Goal: Communication & Community: Share content

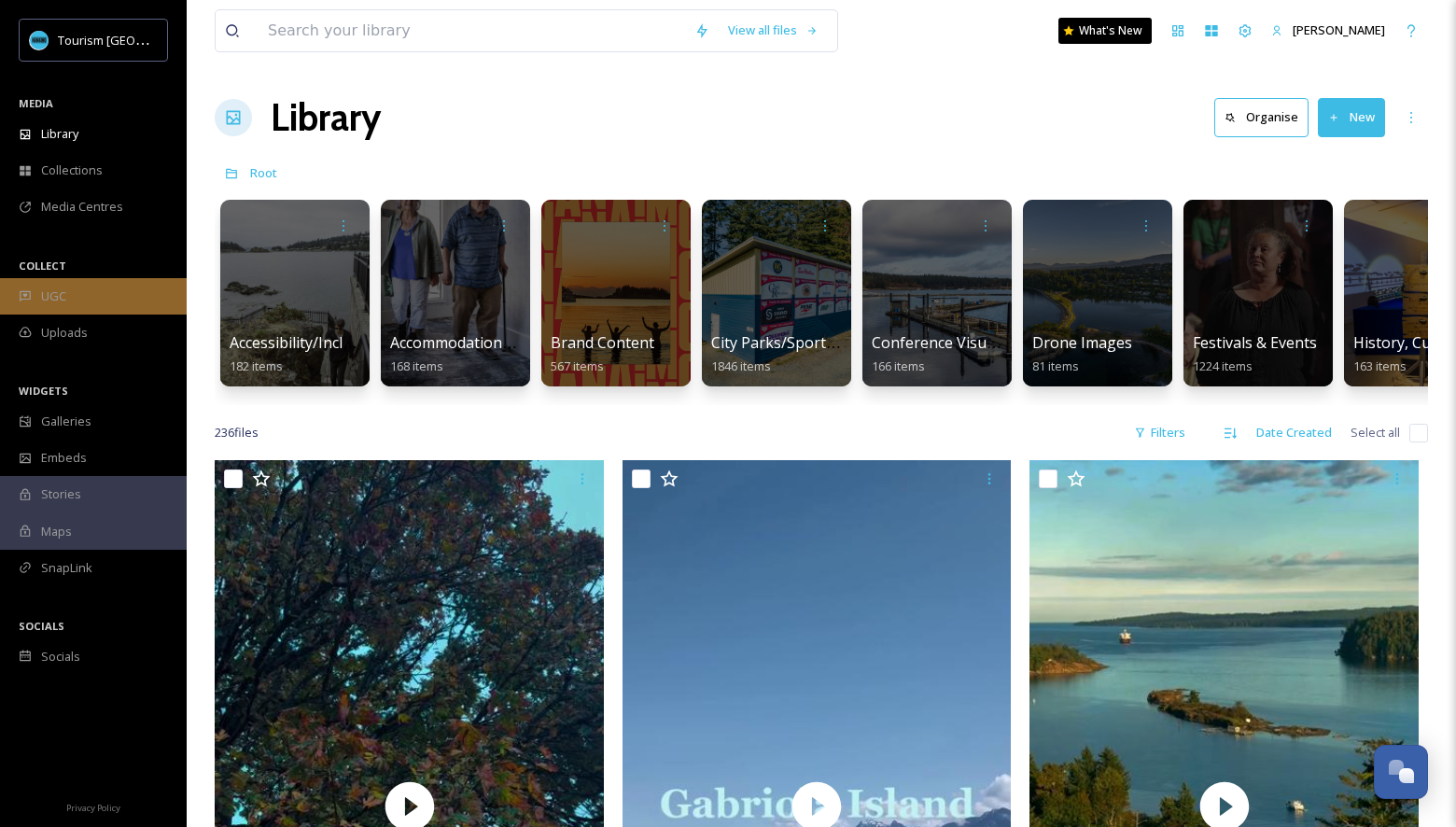
scroll to position [49, 0]
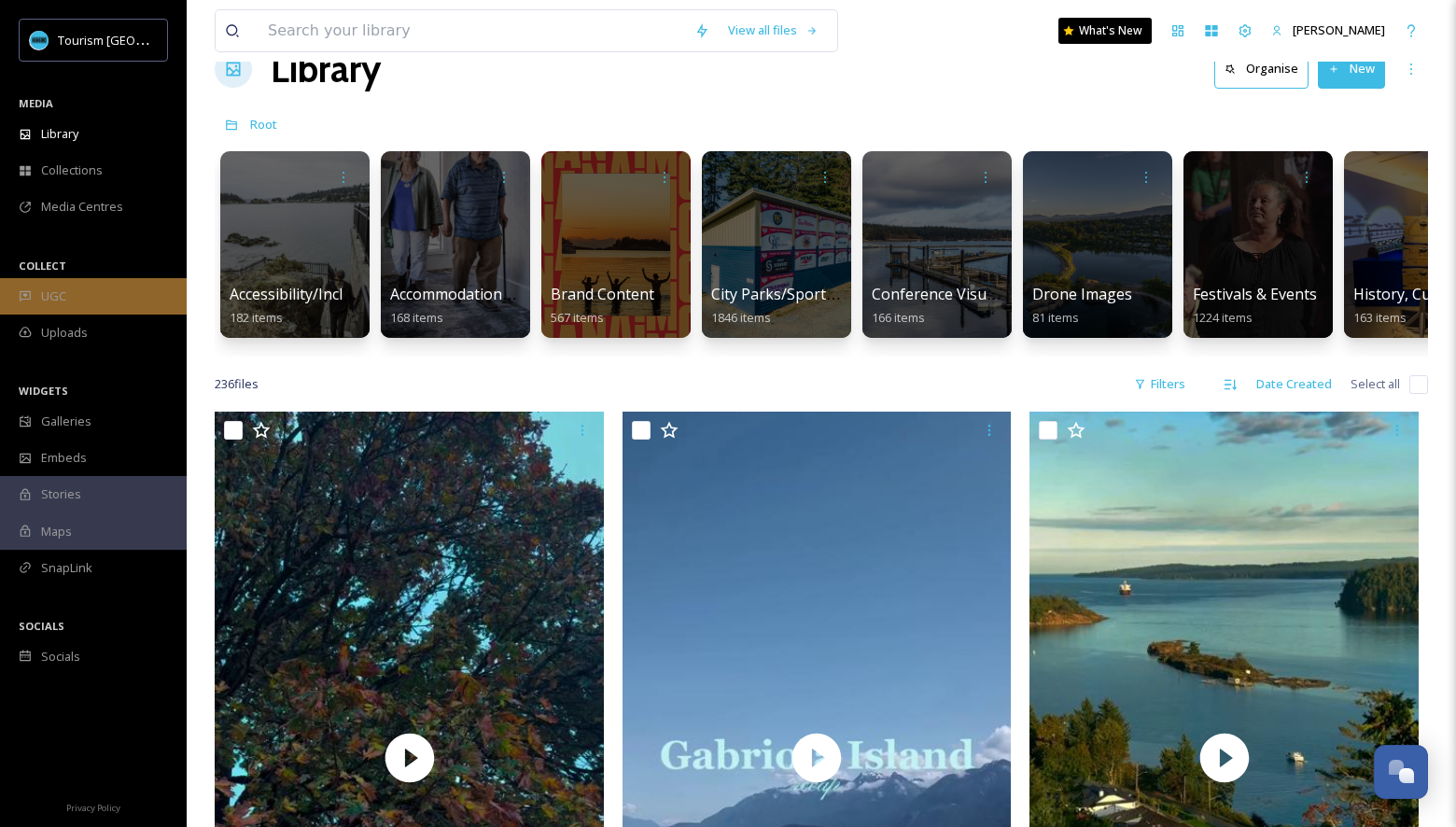
click at [107, 305] on div "UGC" at bounding box center [94, 296] width 187 height 36
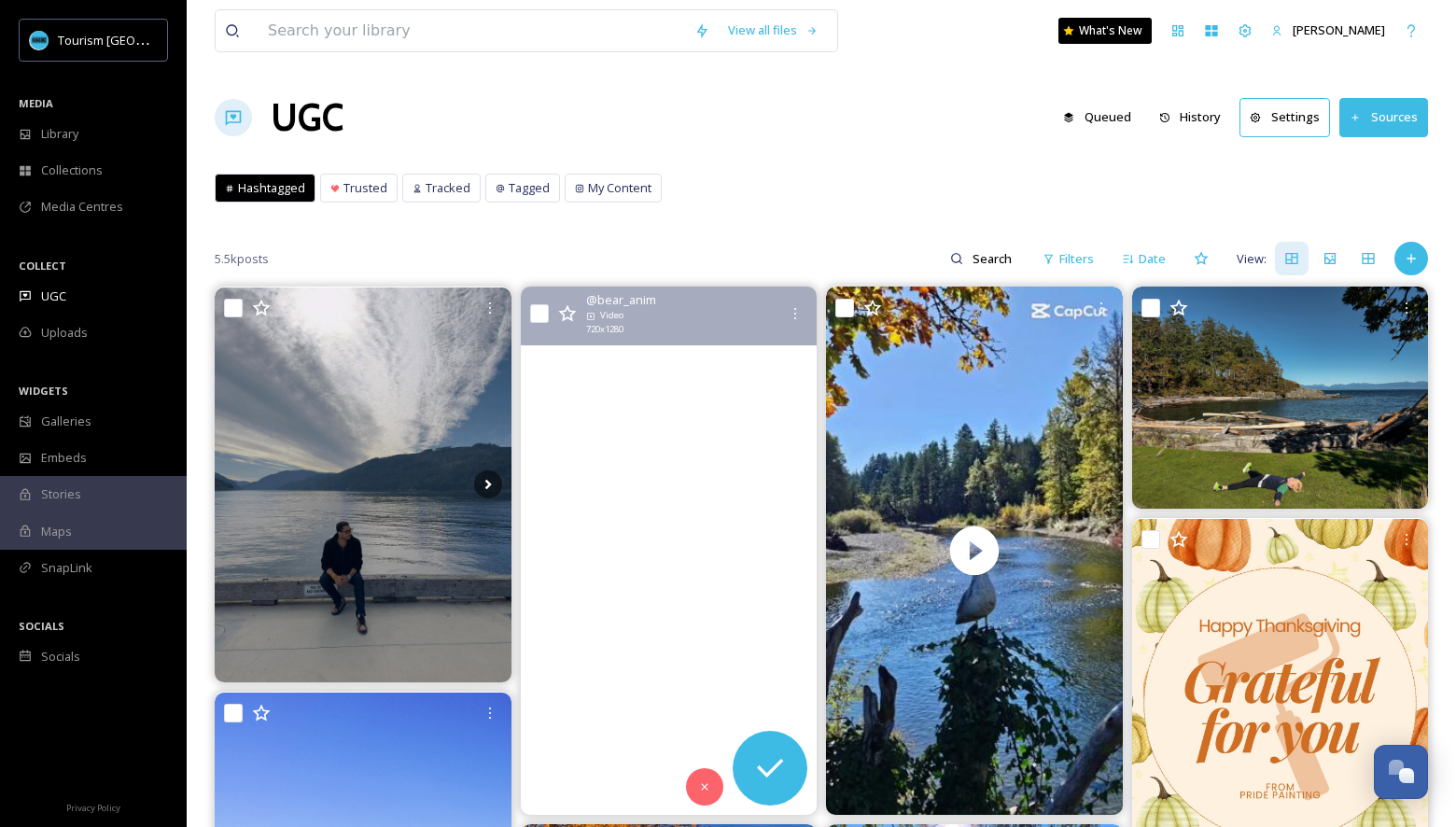
click at [631, 469] on video "Thanksgiving trip 🇨🇦 🏝️ \a\a#bcferries #vancouverisland #tofino #nanaimo #nanai…" at bounding box center [668, 549] width 297 height 527
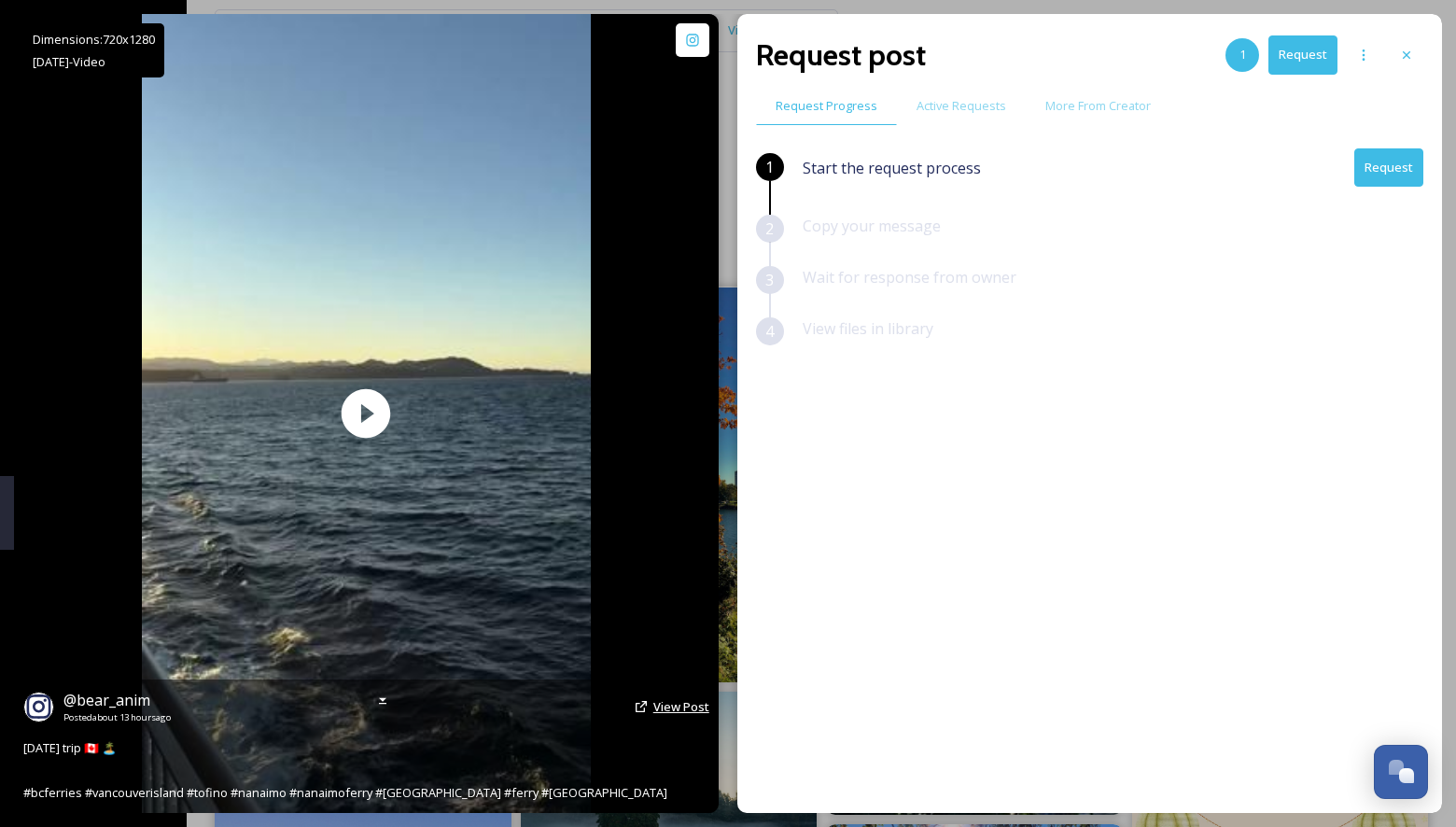
click at [678, 705] on span "View Post" at bounding box center [681, 707] width 56 height 17
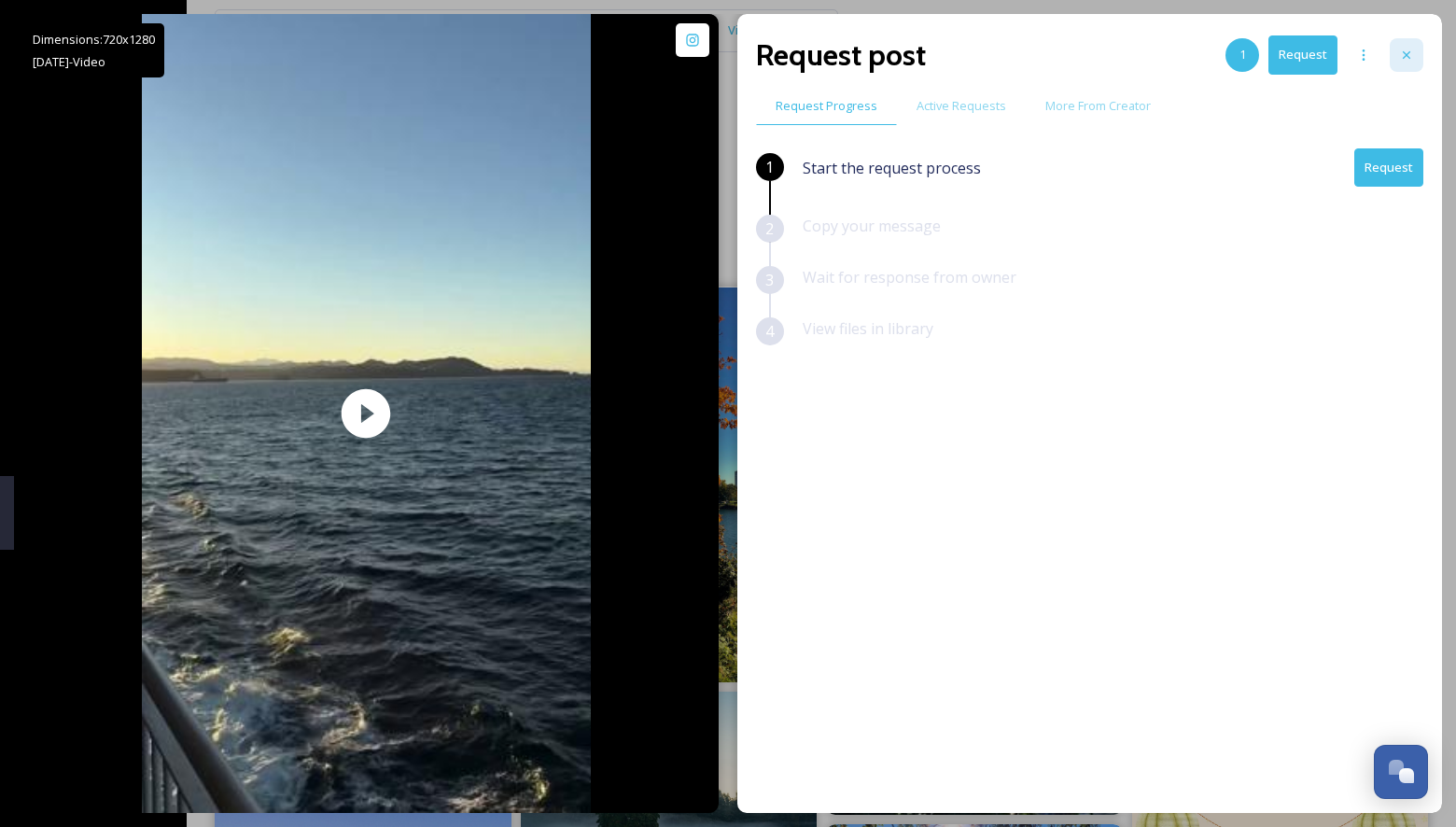
click at [1413, 54] on icon at bounding box center [1406, 55] width 15 height 15
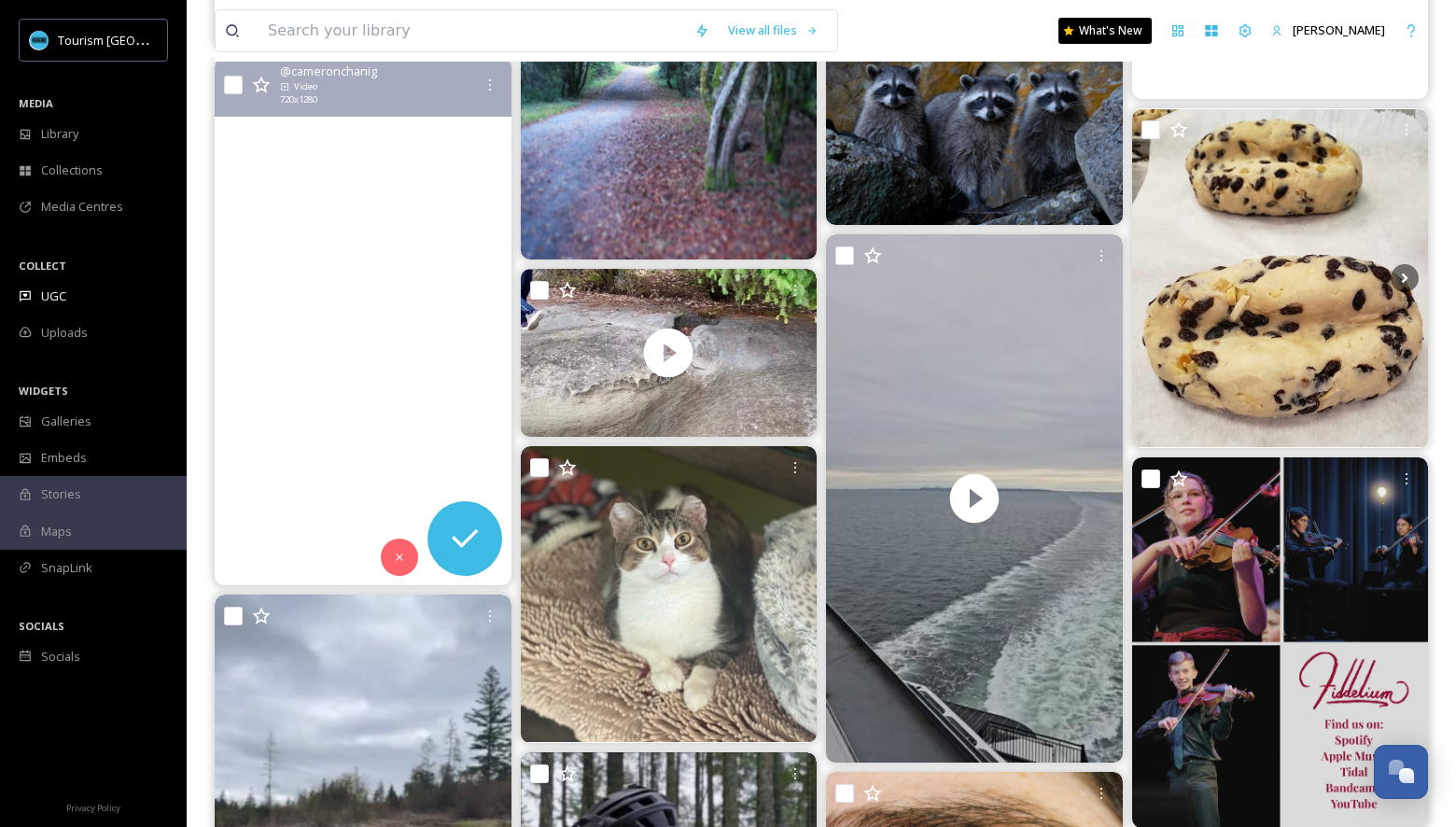
scroll to position [6495, 0]
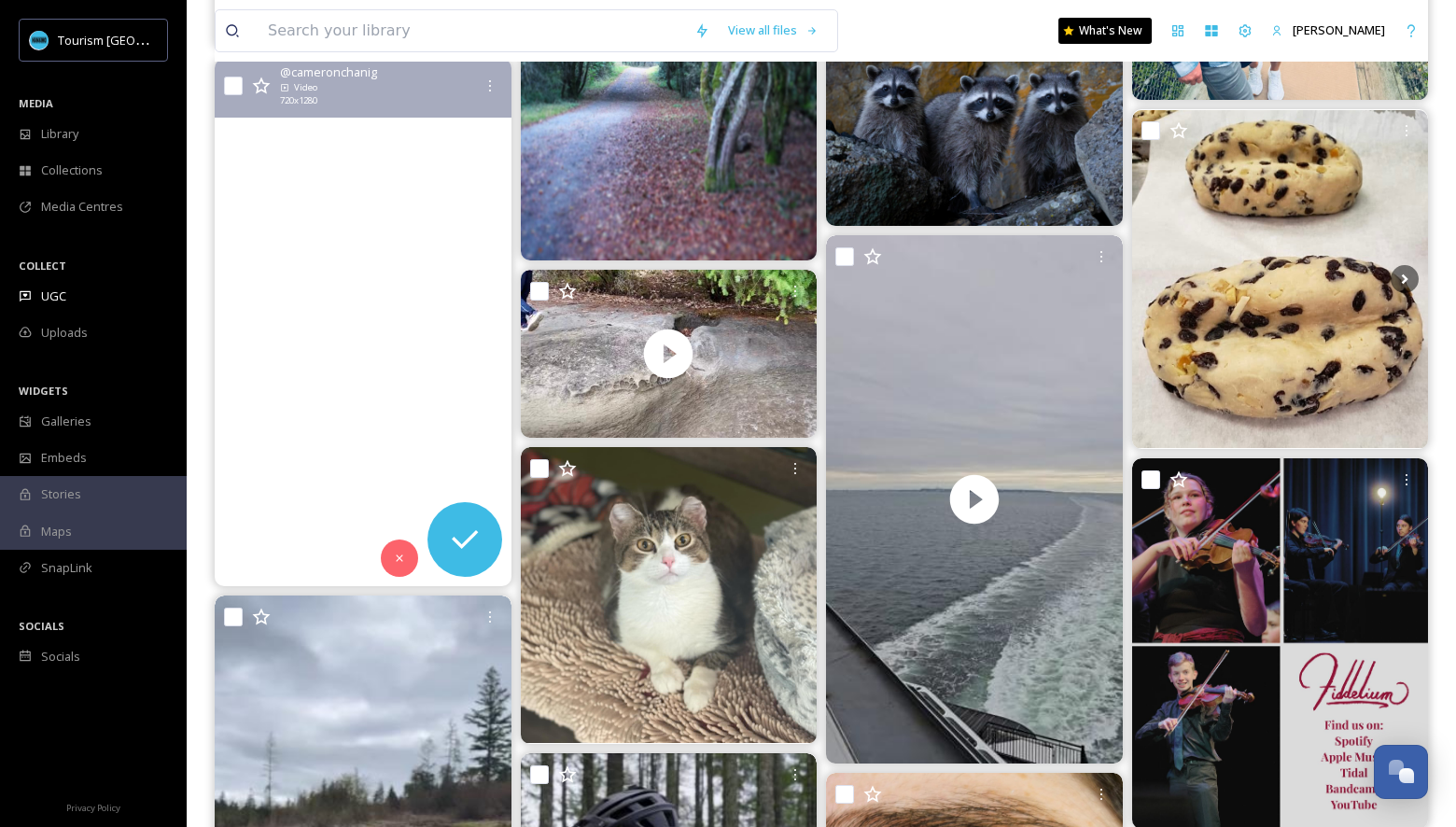
click at [318, 341] on video "Cloudy afternoon\a\a#vancouverisland #vancouverislandguide #explorecanada #clou…" at bounding box center [363, 322] width 297 height 527
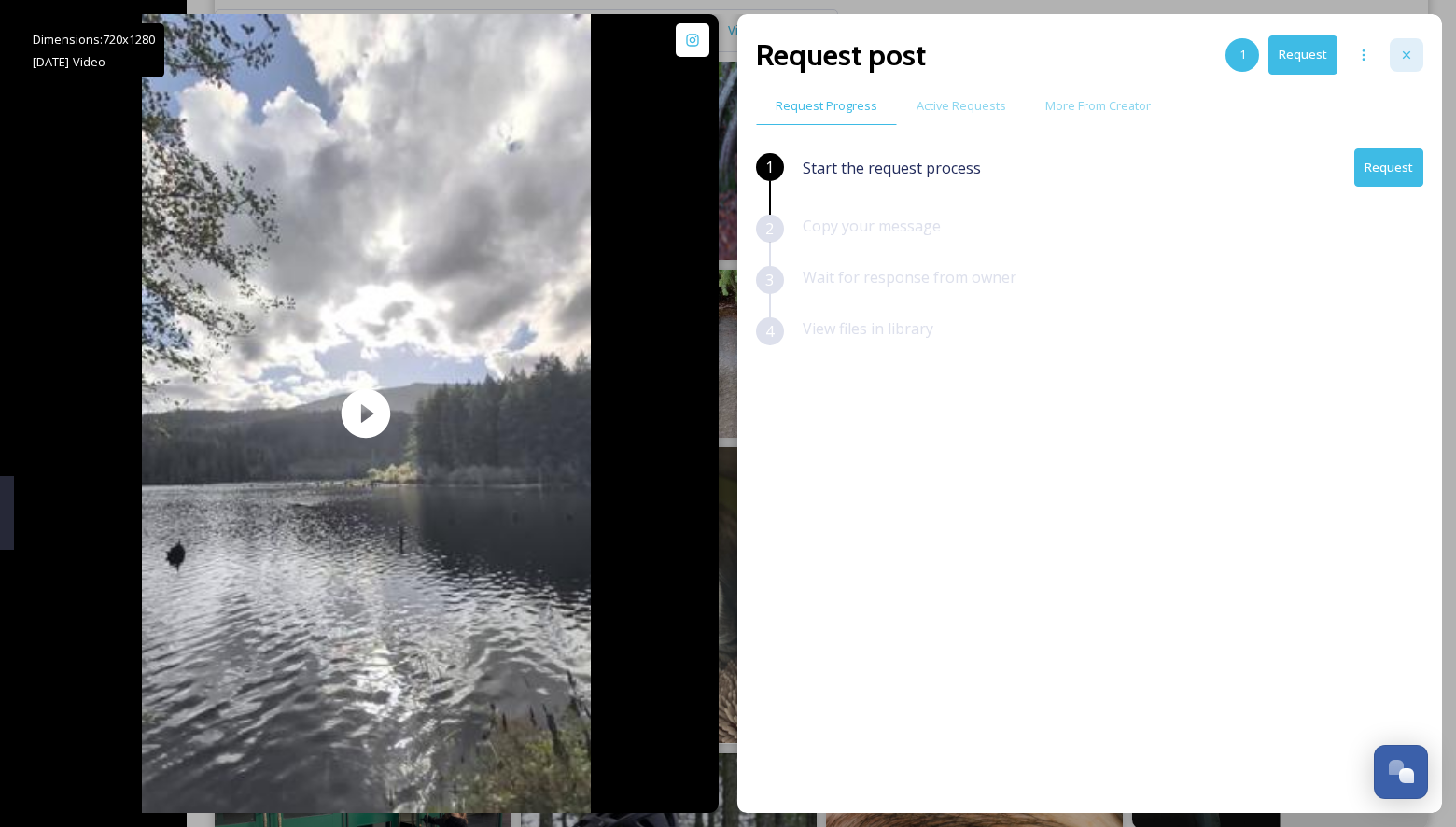
click at [1410, 50] on icon at bounding box center [1406, 55] width 15 height 15
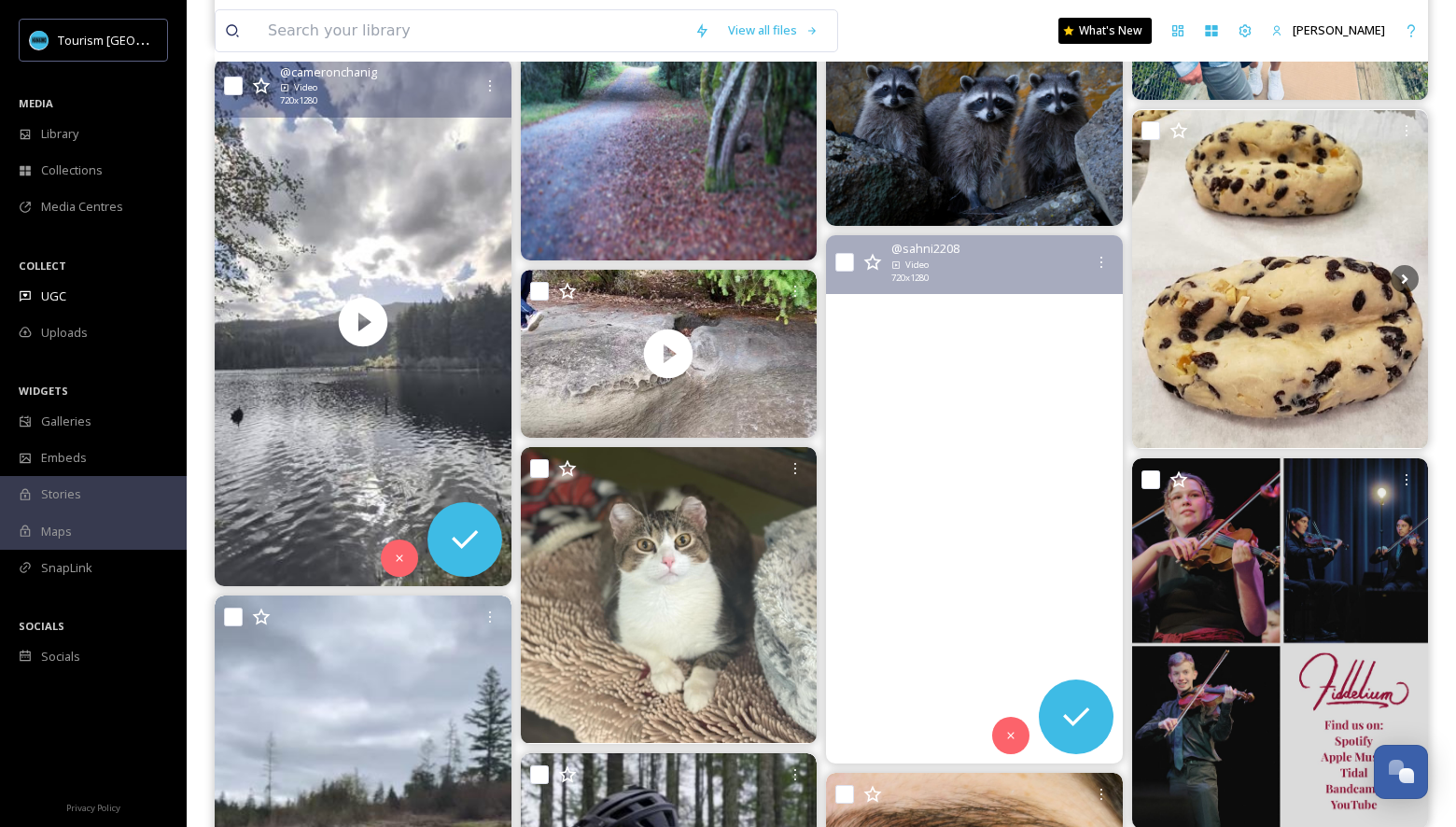
click at [896, 417] on video "A peaceful escape to Nanaimo 🌿\a\aParks, sea, and waterfront walks — surrounded…" at bounding box center [974, 498] width 297 height 527
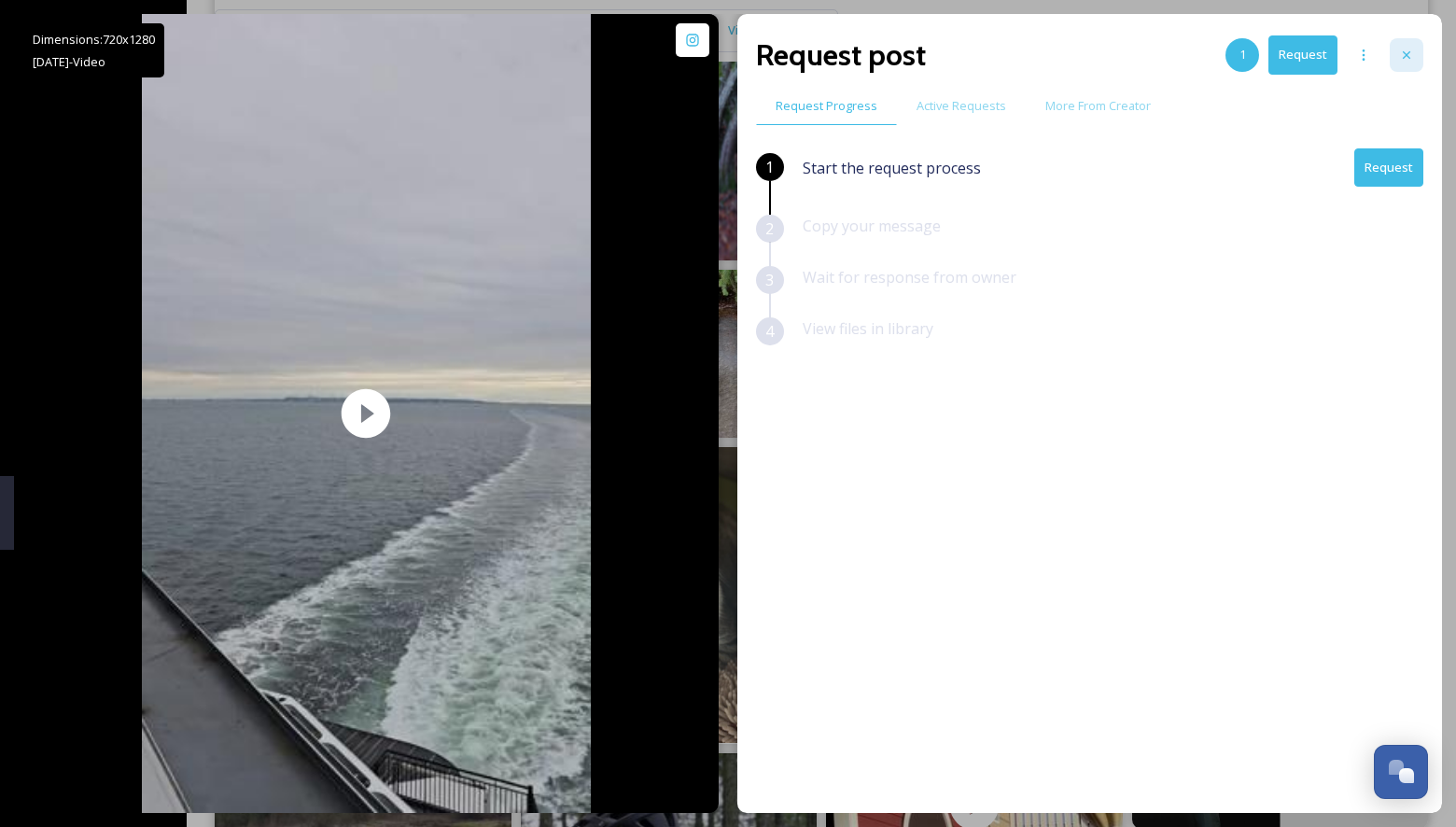
click at [1405, 50] on icon at bounding box center [1406, 55] width 15 height 15
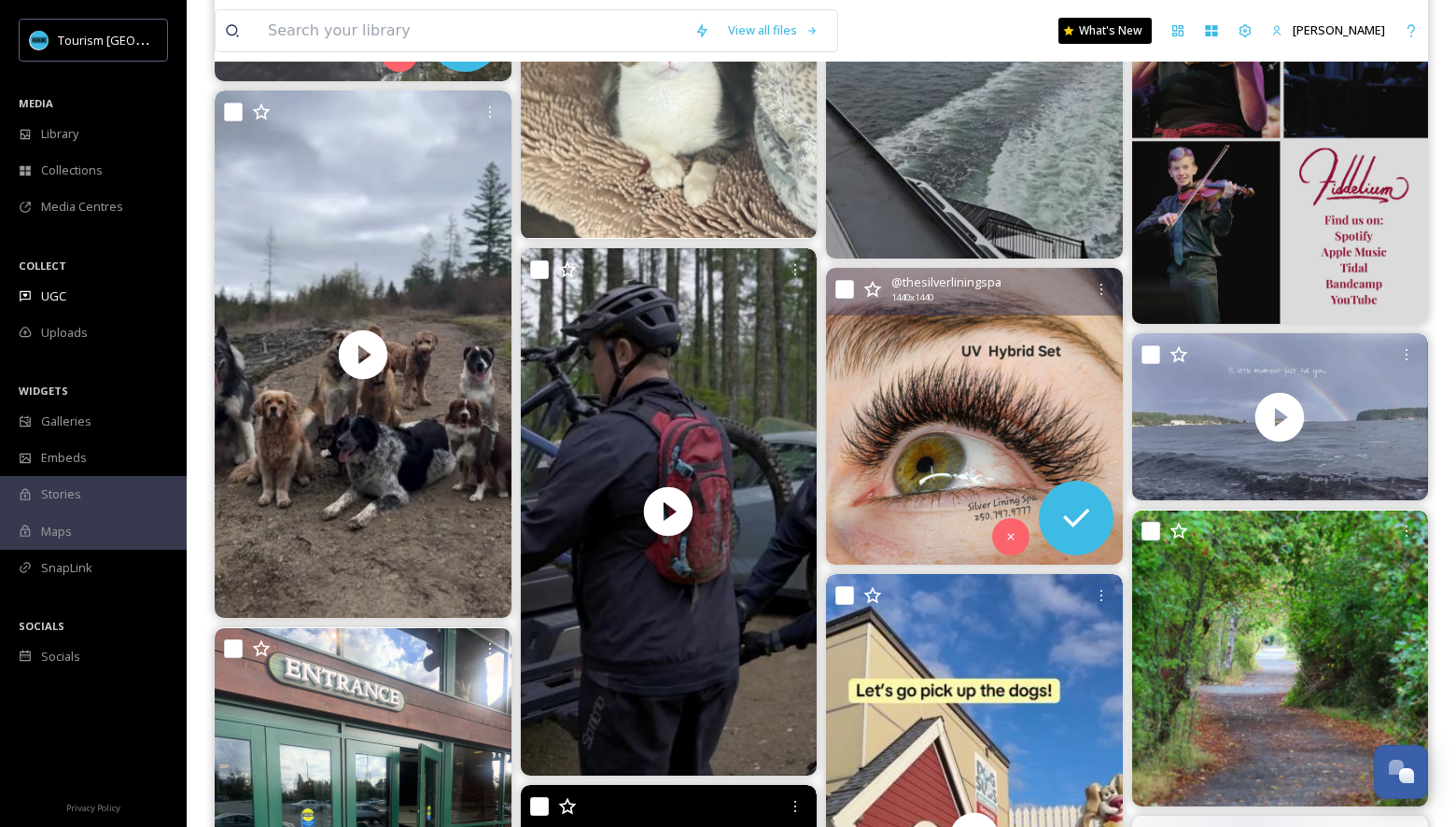
scroll to position [7028, 0]
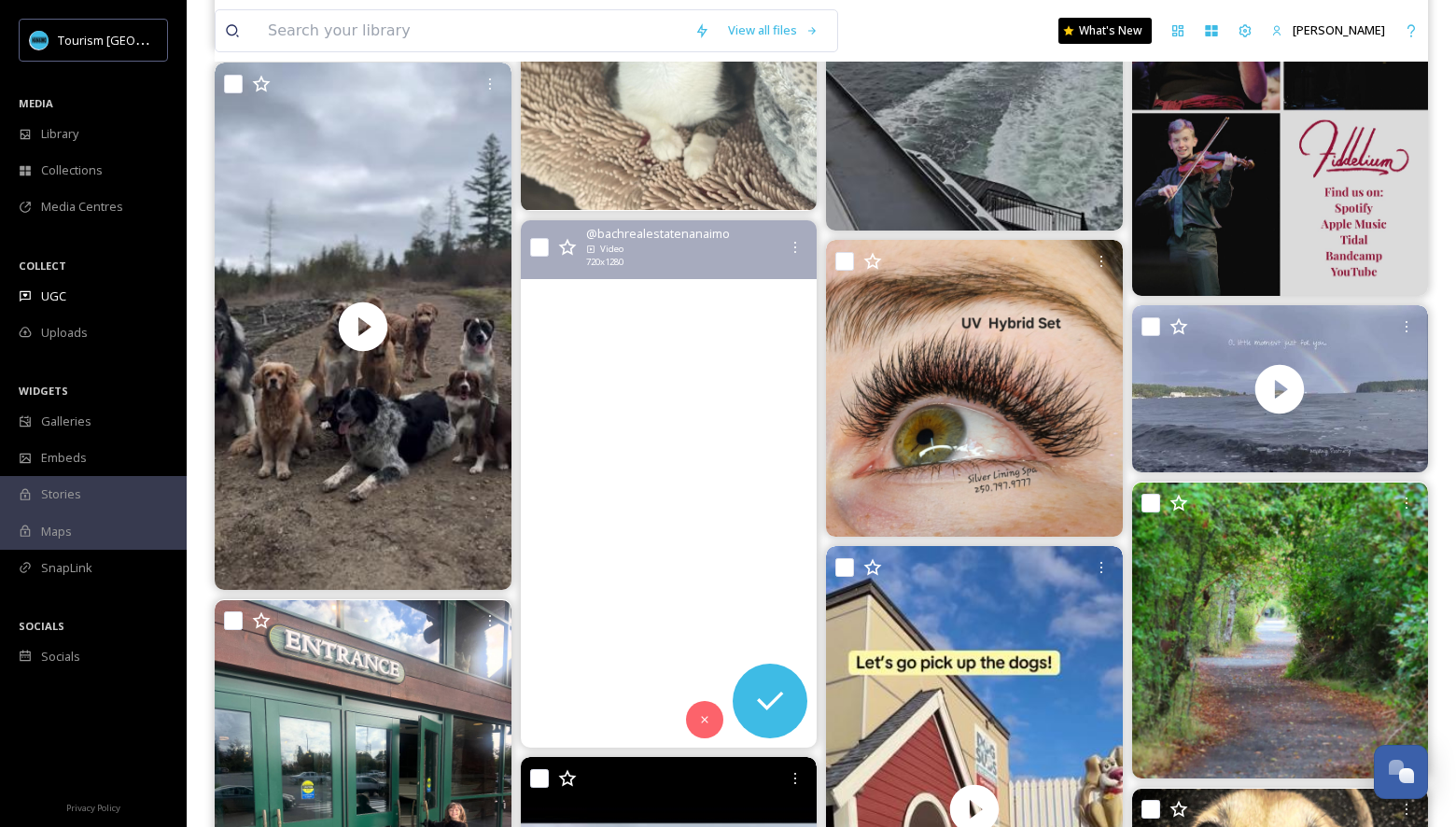
click at [636, 505] on video "Is Nanaimo, BC the ultimate lifestyle choice? Our top three favourite trail are…" at bounding box center [668, 484] width 297 height 527
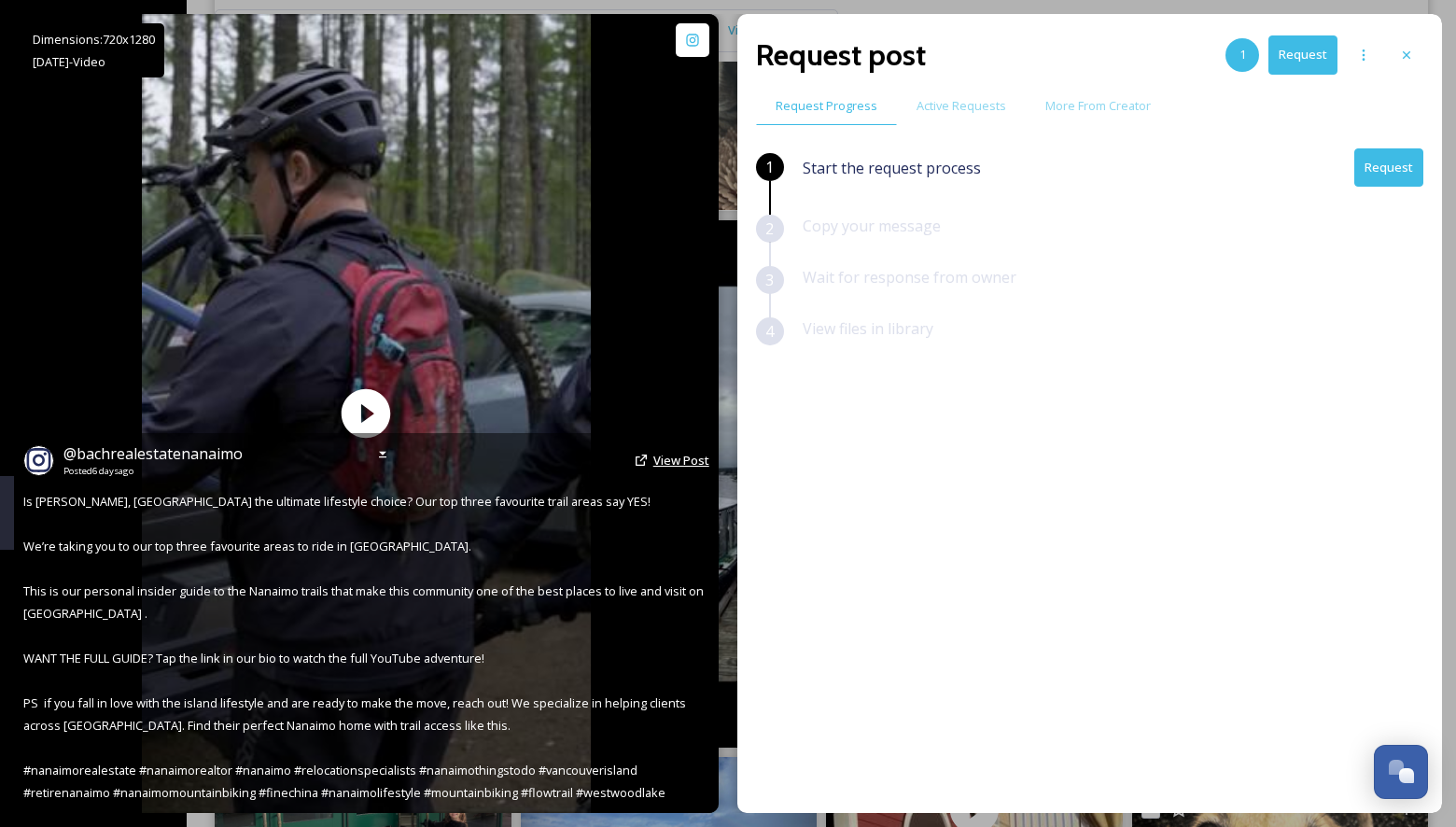
click at [671, 459] on span "View Post" at bounding box center [681, 460] width 56 height 17
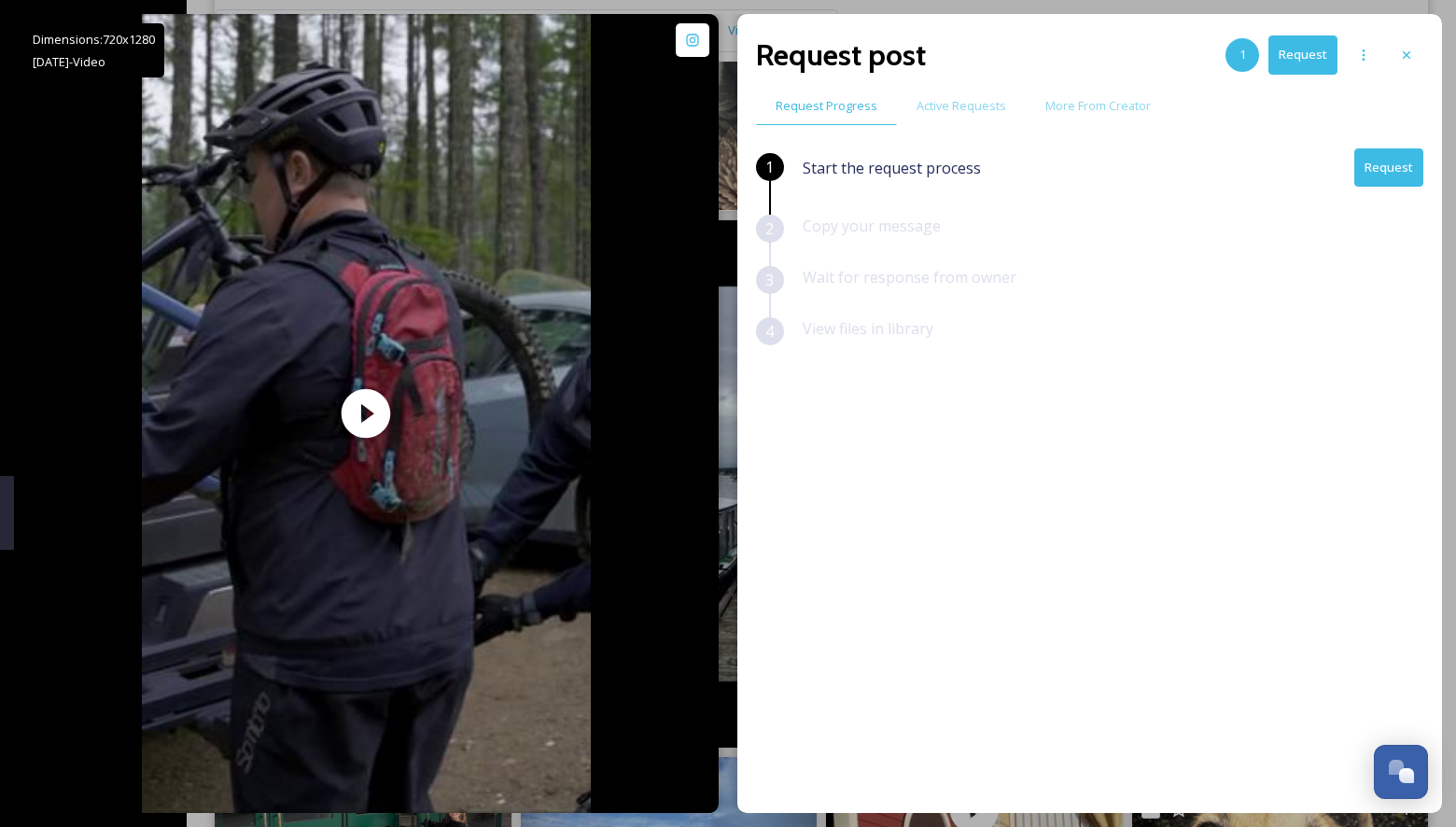
click at [1373, 170] on button "Request" at bounding box center [1388, 168] width 69 height 38
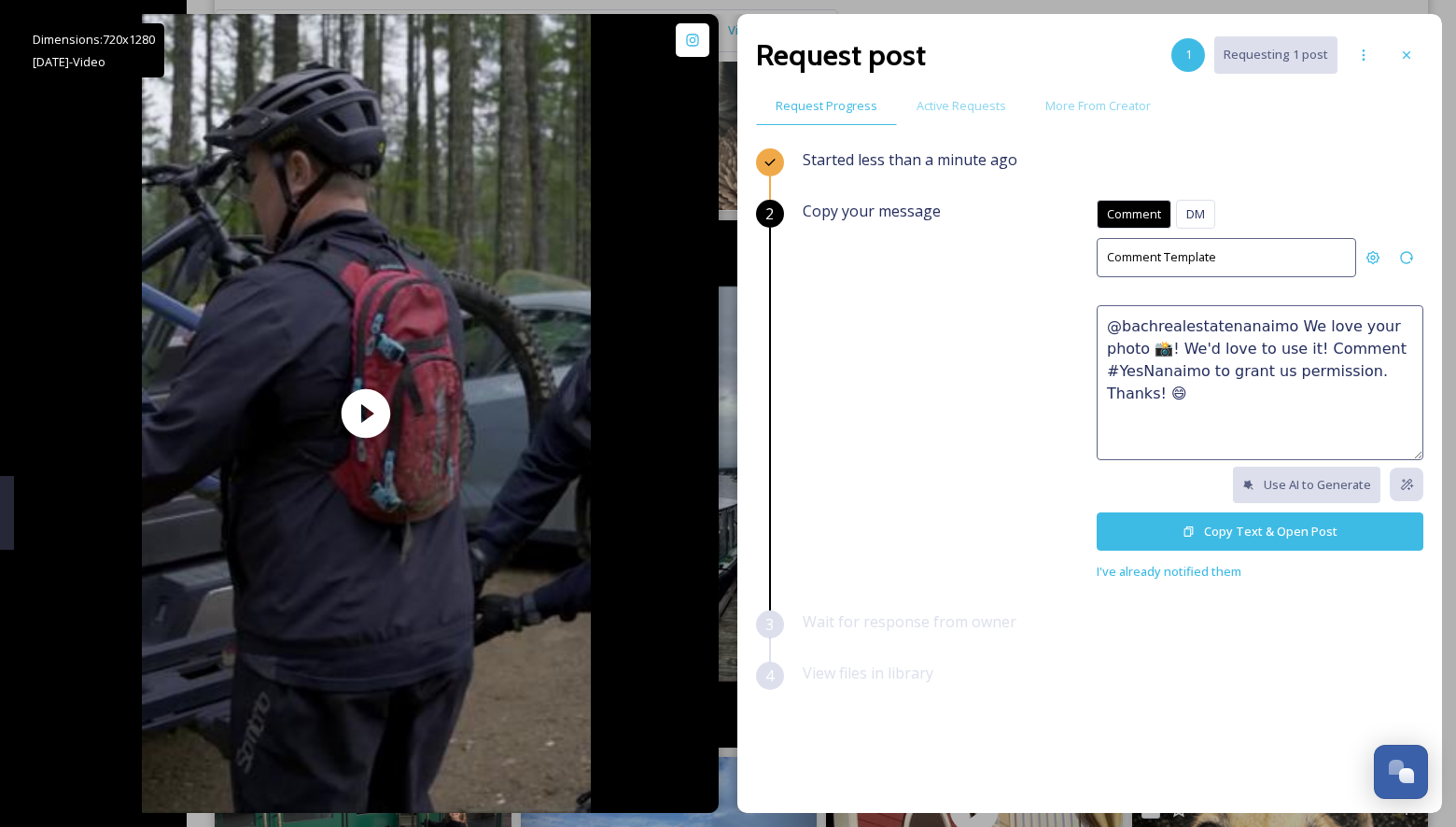
click at [1187, 364] on textarea "@bachrealestatenanaimo We love your photo 📸! We'd love to use it! Comment #YesN…" at bounding box center [1259, 382] width 326 height 155
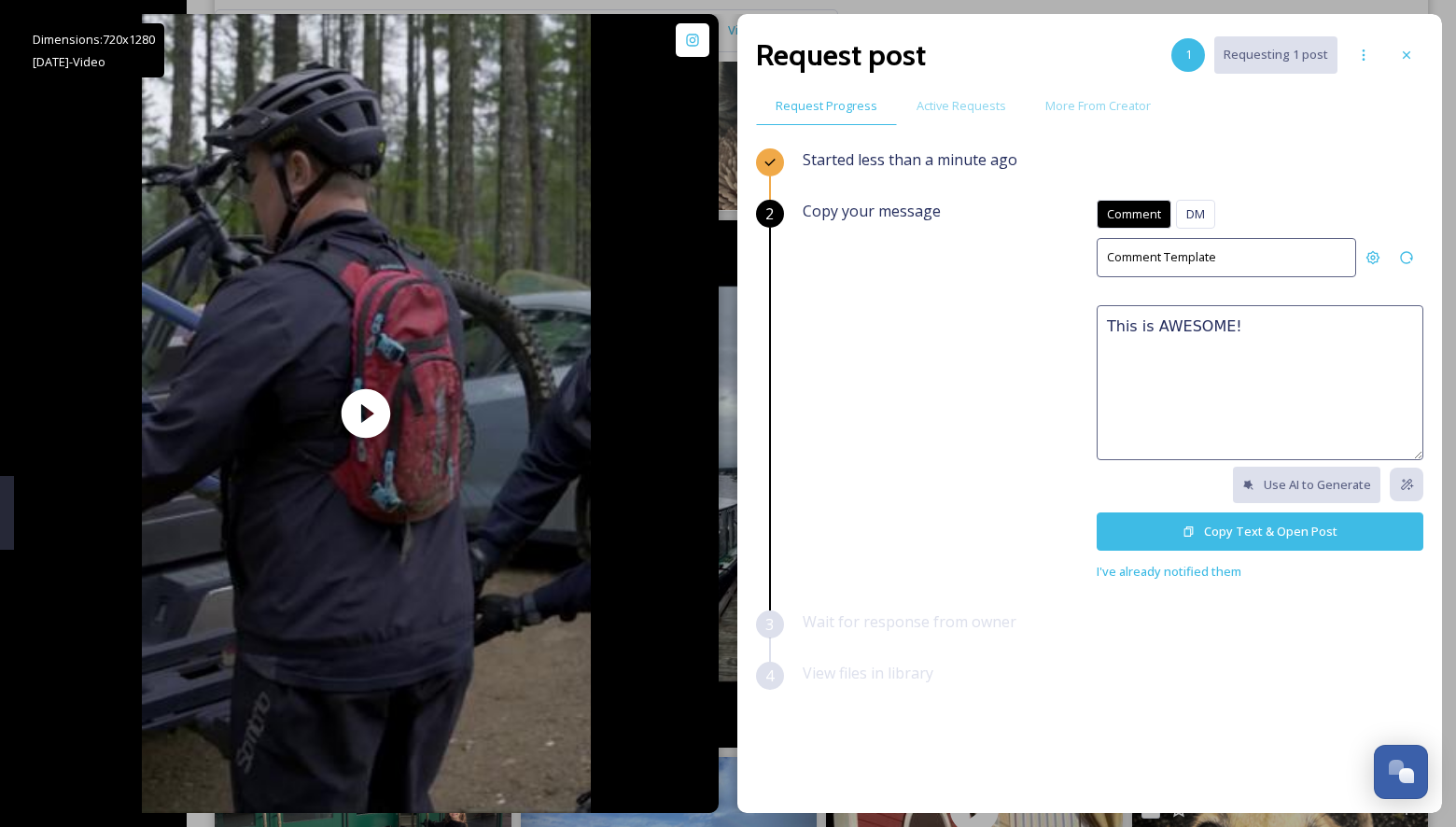
paste textarea "🤩 This would make a great feature on our social channels or website. Please rep…"
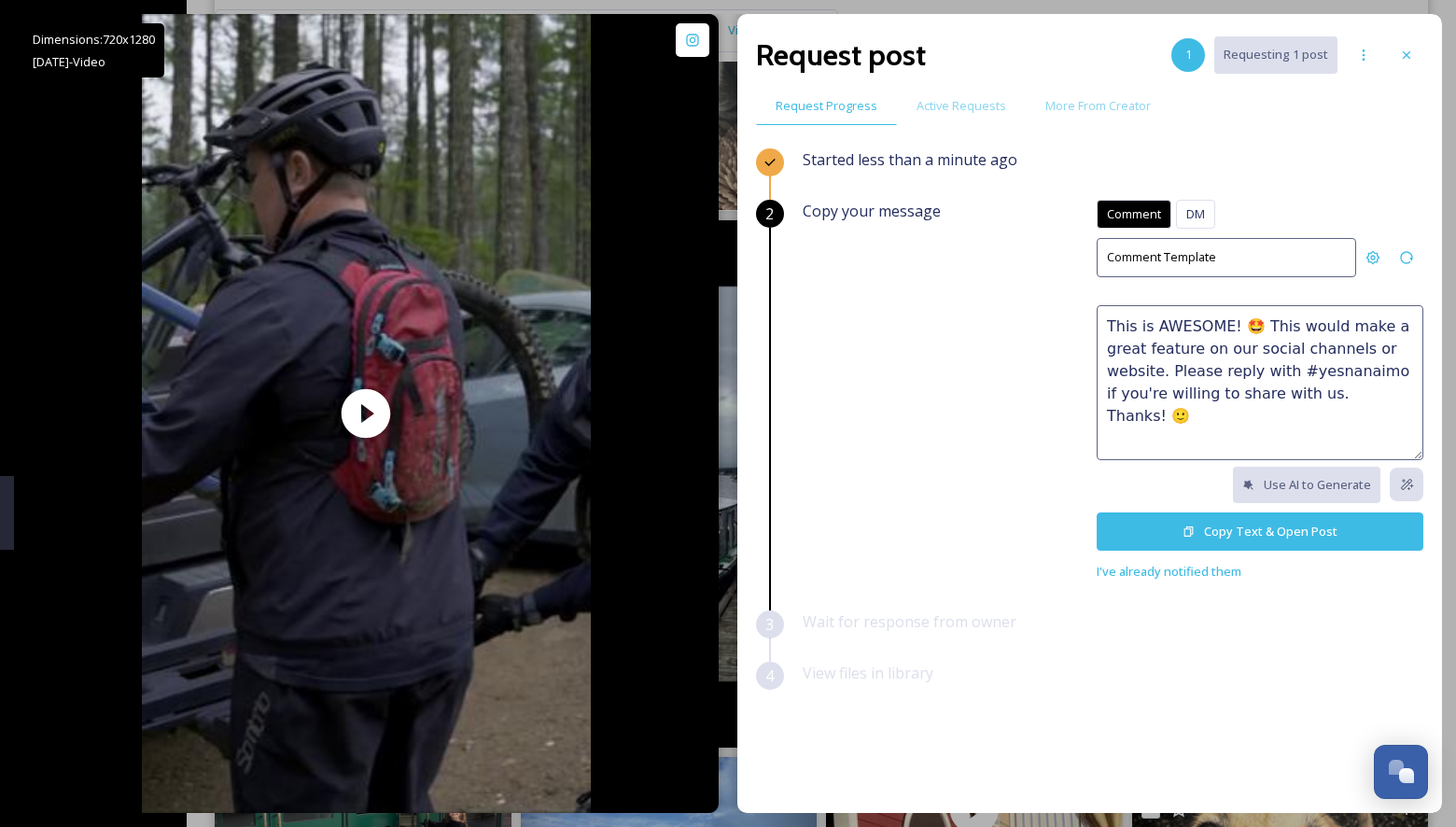
click at [1304, 367] on textarea "This is AWESOME! 🤩 This would make a great feature on our social channels or we…" at bounding box center [1259, 382] width 326 height 155
drag, startPoint x: 1394, startPoint y: 396, endPoint x: 1417, endPoint y: 403, distance: 24.0
click at [1417, 403] on textarea "This is AWESOME! 🤩 This would make a great feature on our social channels or we…" at bounding box center [1259, 382] width 326 height 155
type textarea "This is AWESOME! 🤩 This would make a great feature on our social channels or we…"
click at [1295, 534] on button "Copy Text & Open Post" at bounding box center [1259, 531] width 326 height 38
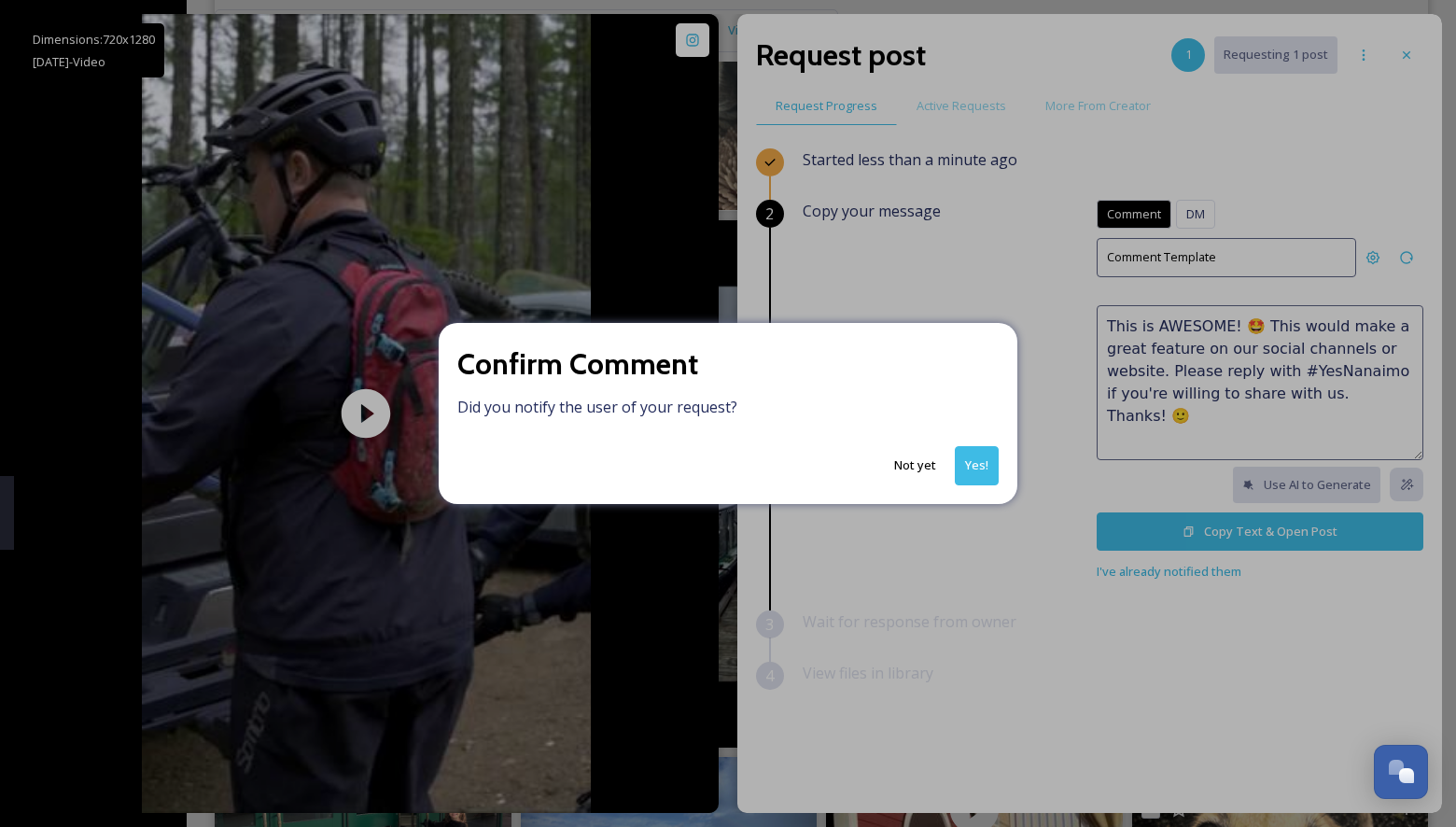
click at [983, 467] on button "Yes!" at bounding box center [977, 465] width 44 height 38
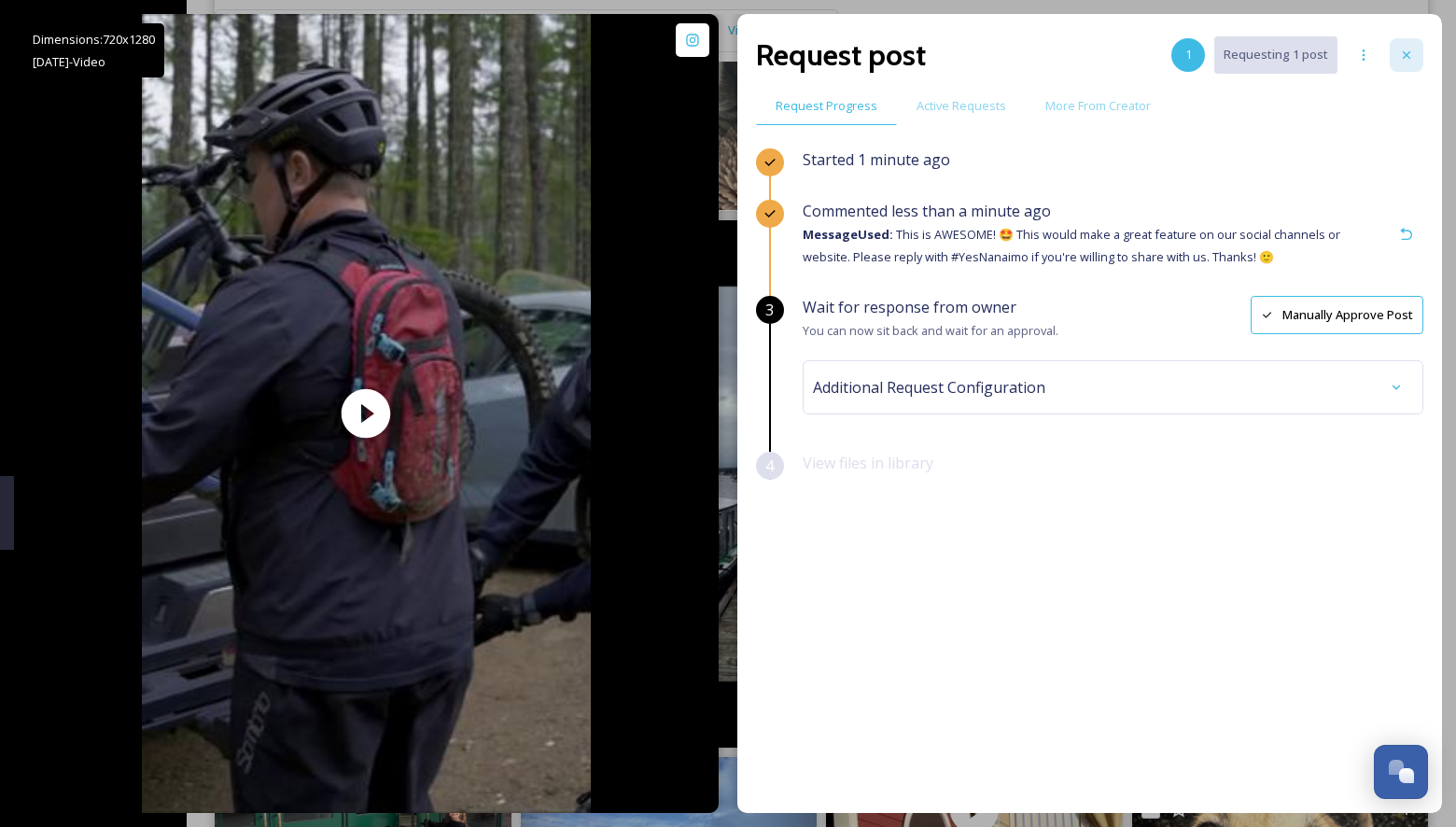
click at [1408, 62] on div at bounding box center [1405, 54] width 33 height 33
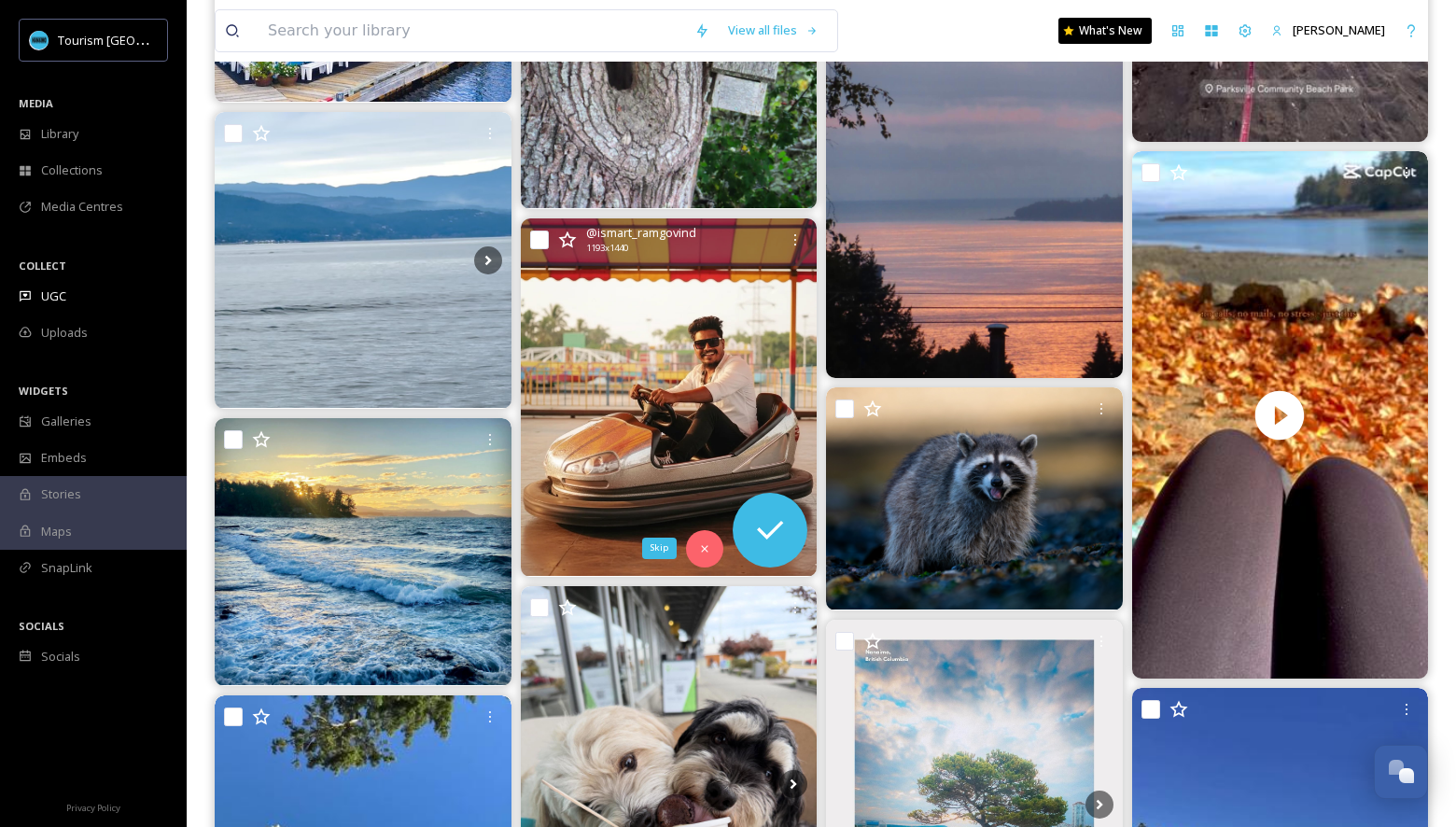
scroll to position [8710, 0]
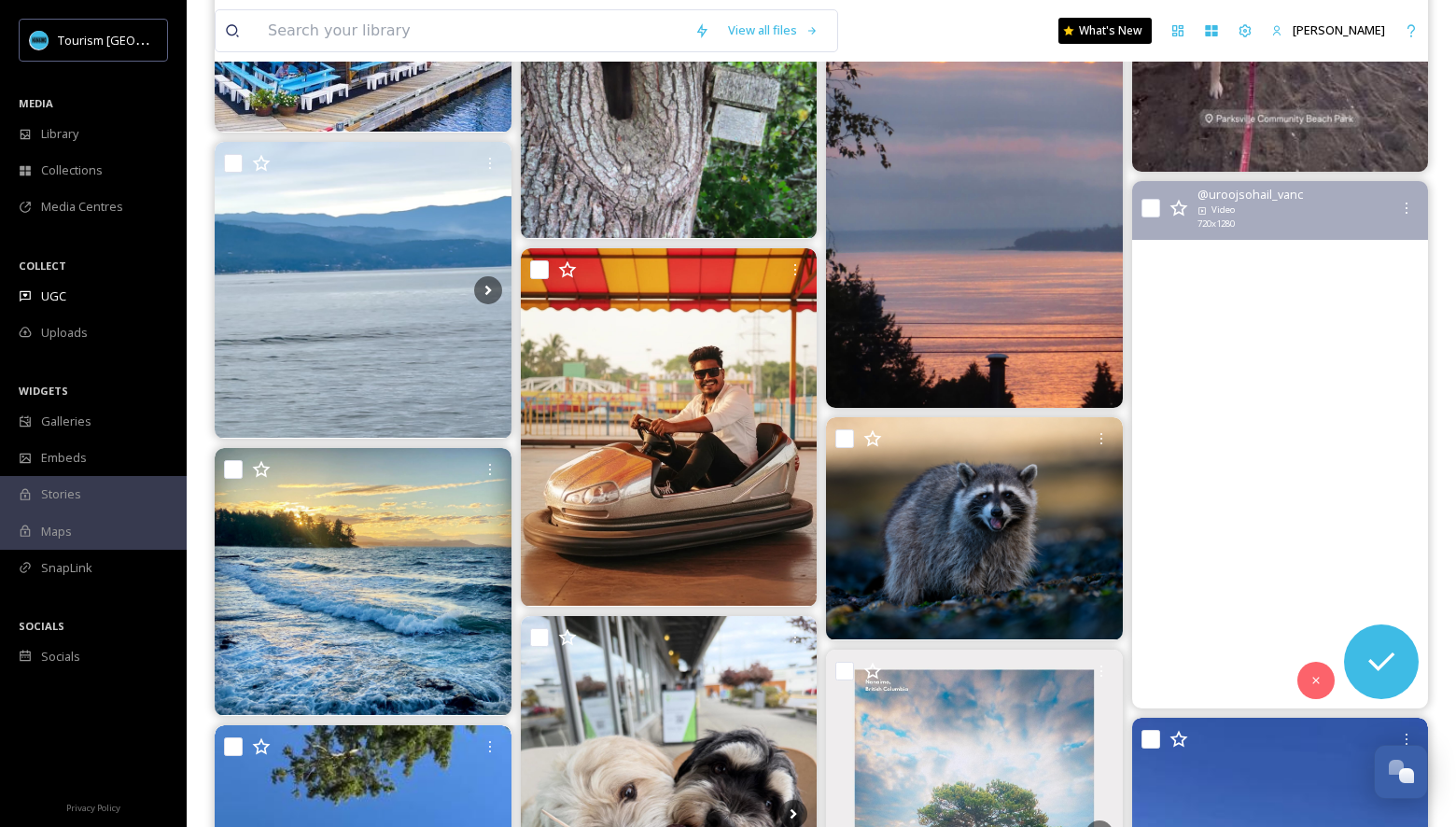
click at [1275, 402] on video "Favourite season is here ❤️🍁🍂\aWhich one is your favourite season?\a.\a.\a.\a#t…" at bounding box center [1279, 445] width 297 height 527
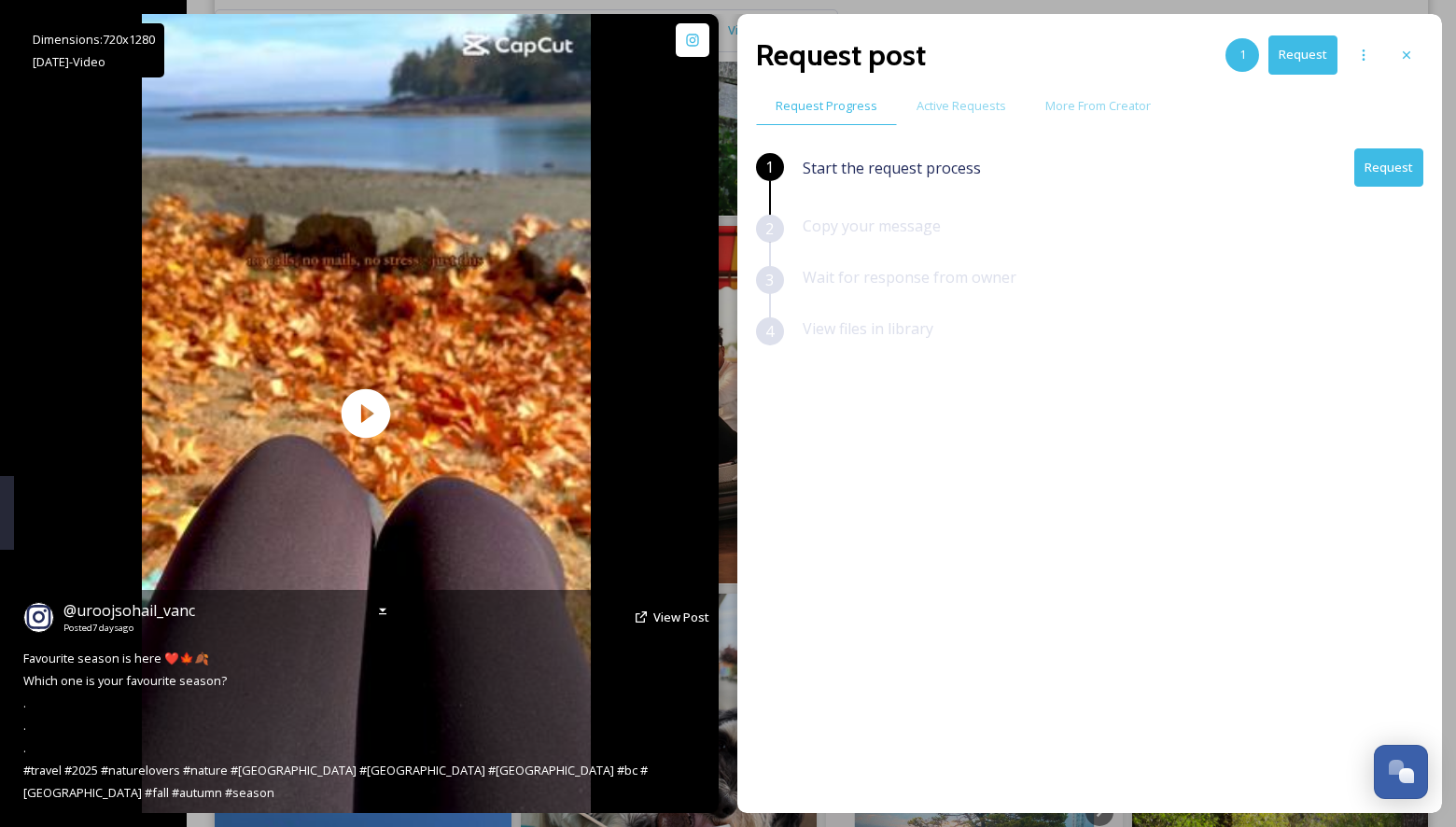
scroll to position [8748, 0]
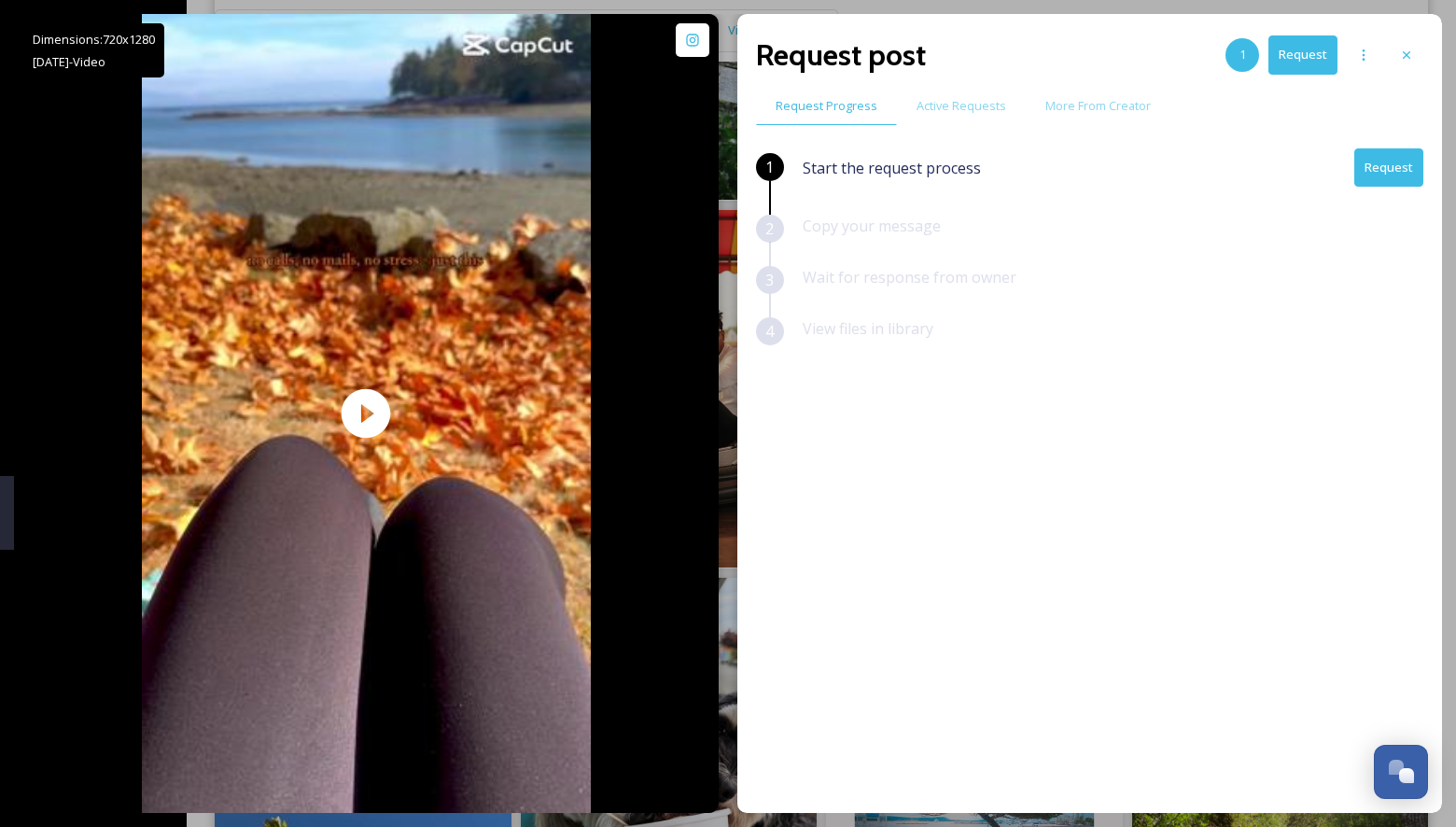
click at [1387, 160] on button "Request" at bounding box center [1388, 168] width 69 height 38
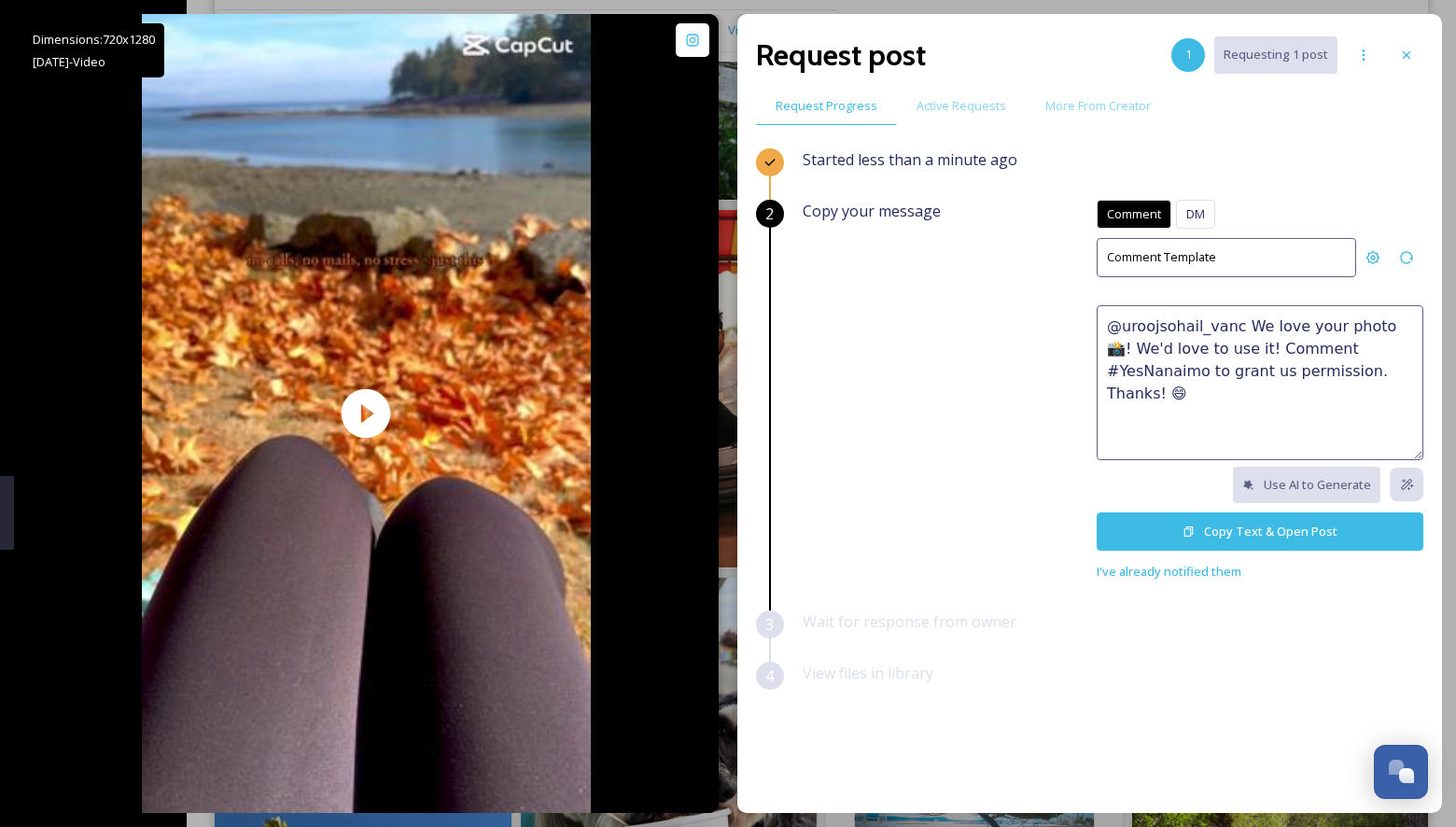
click at [1282, 368] on textarea "@uroojsohail_vanc We love your photo 📸! We'd love to use it! Comment #YesNanaim…" at bounding box center [1259, 382] width 326 height 155
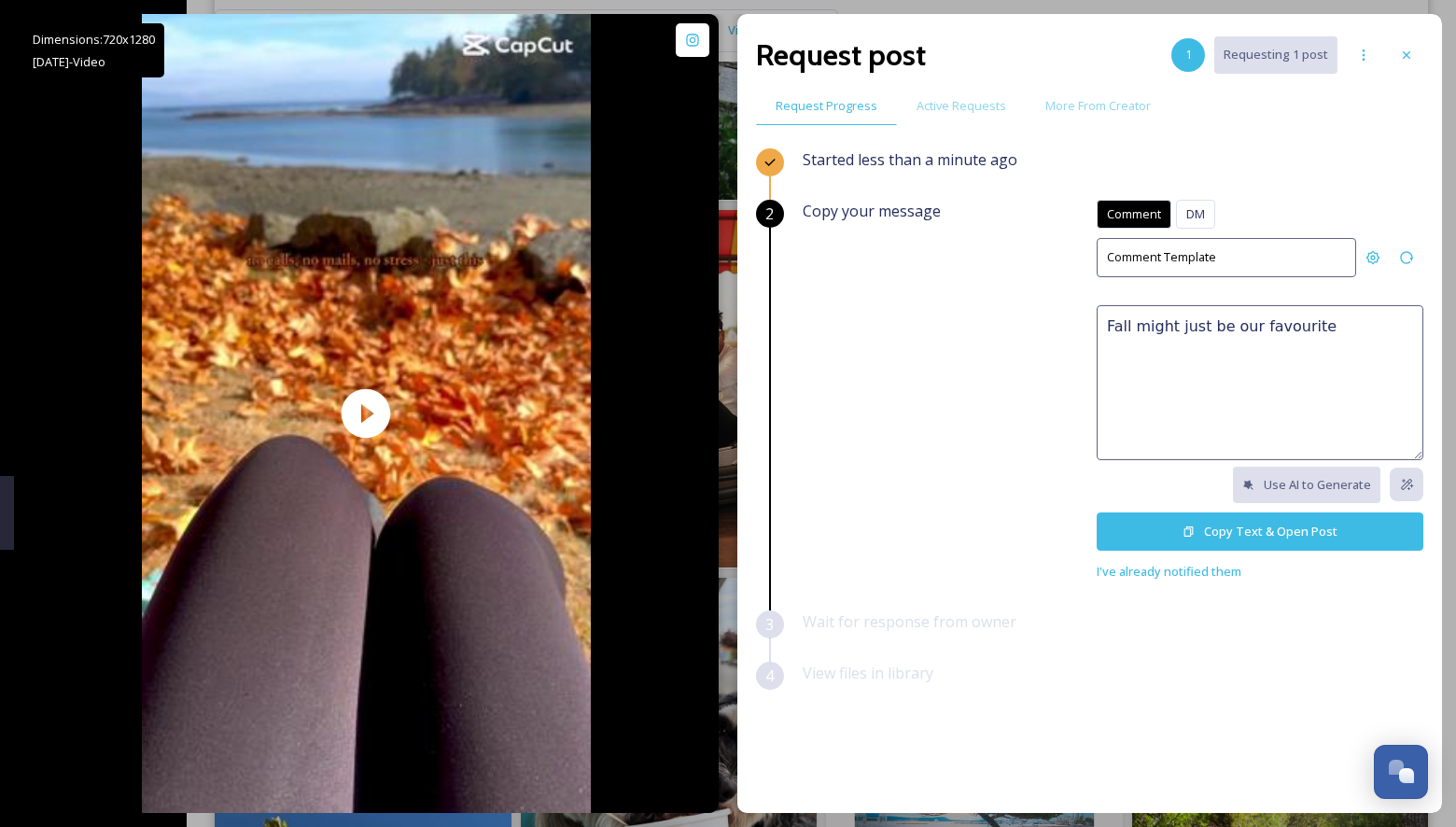
paste textarea "😍 We'd love to feature this on our website or social networks to share the beau…"
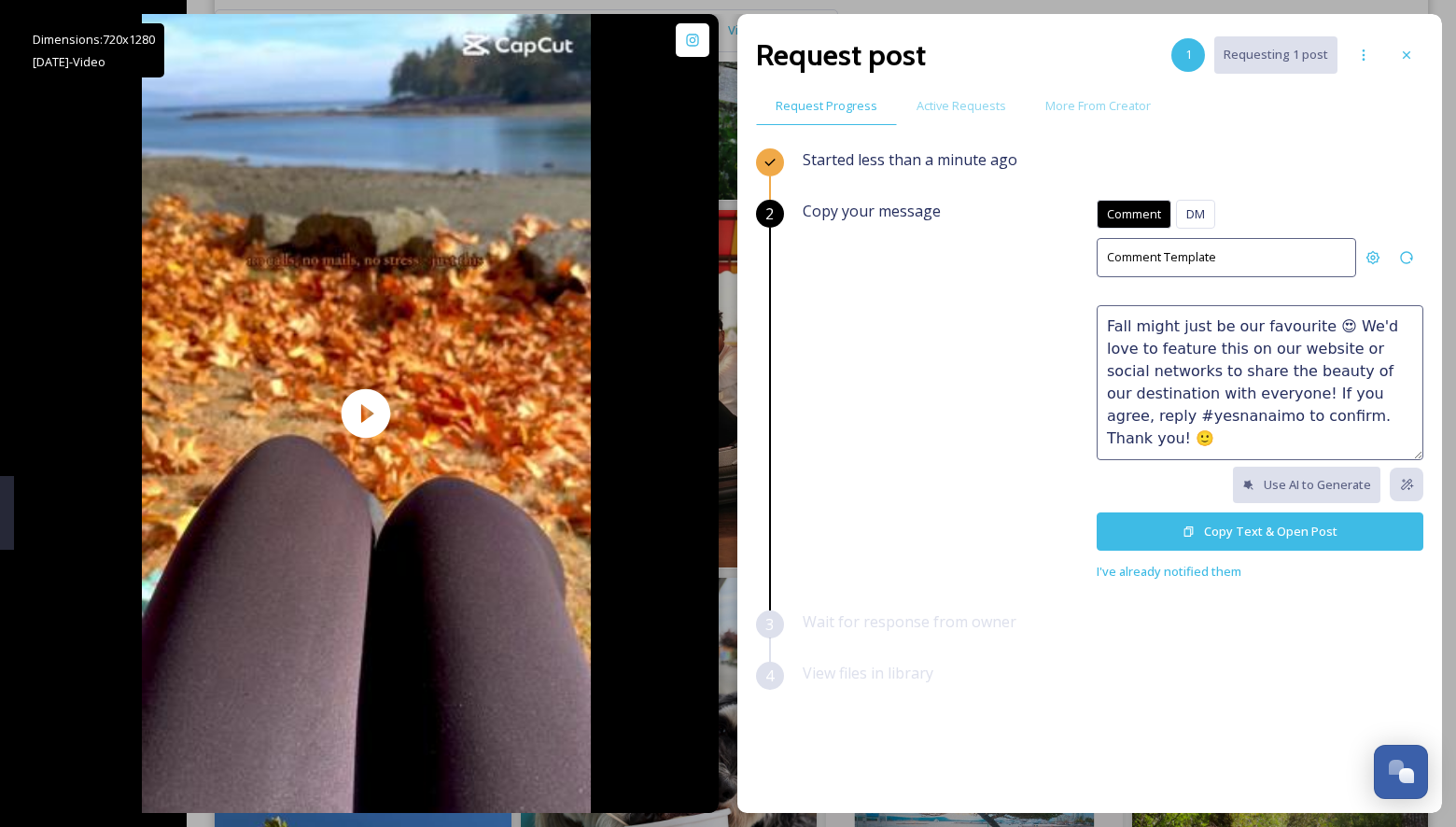
click at [1375, 390] on textarea "Fall might just be our favourite 😍 We'd love to feature this on our website or …" at bounding box center [1259, 382] width 326 height 155
click at [1190, 413] on textarea "Fall might just be our favourite 😍 We'd love to feature this on our website or …" at bounding box center [1259, 382] width 326 height 155
click at [1238, 414] on textarea "Fall might just be our favourite 😍 We'd love to feature this on our website or …" at bounding box center [1259, 382] width 326 height 155
click at [1266, 412] on textarea "Fall might just be our favourite 😍 We'd love to feature this on our website or …" at bounding box center [1259, 382] width 326 height 155
click at [1258, 419] on textarea "Fall might just be our favourite 😍 We'd love to feature this on our website or …" at bounding box center [1259, 382] width 326 height 155
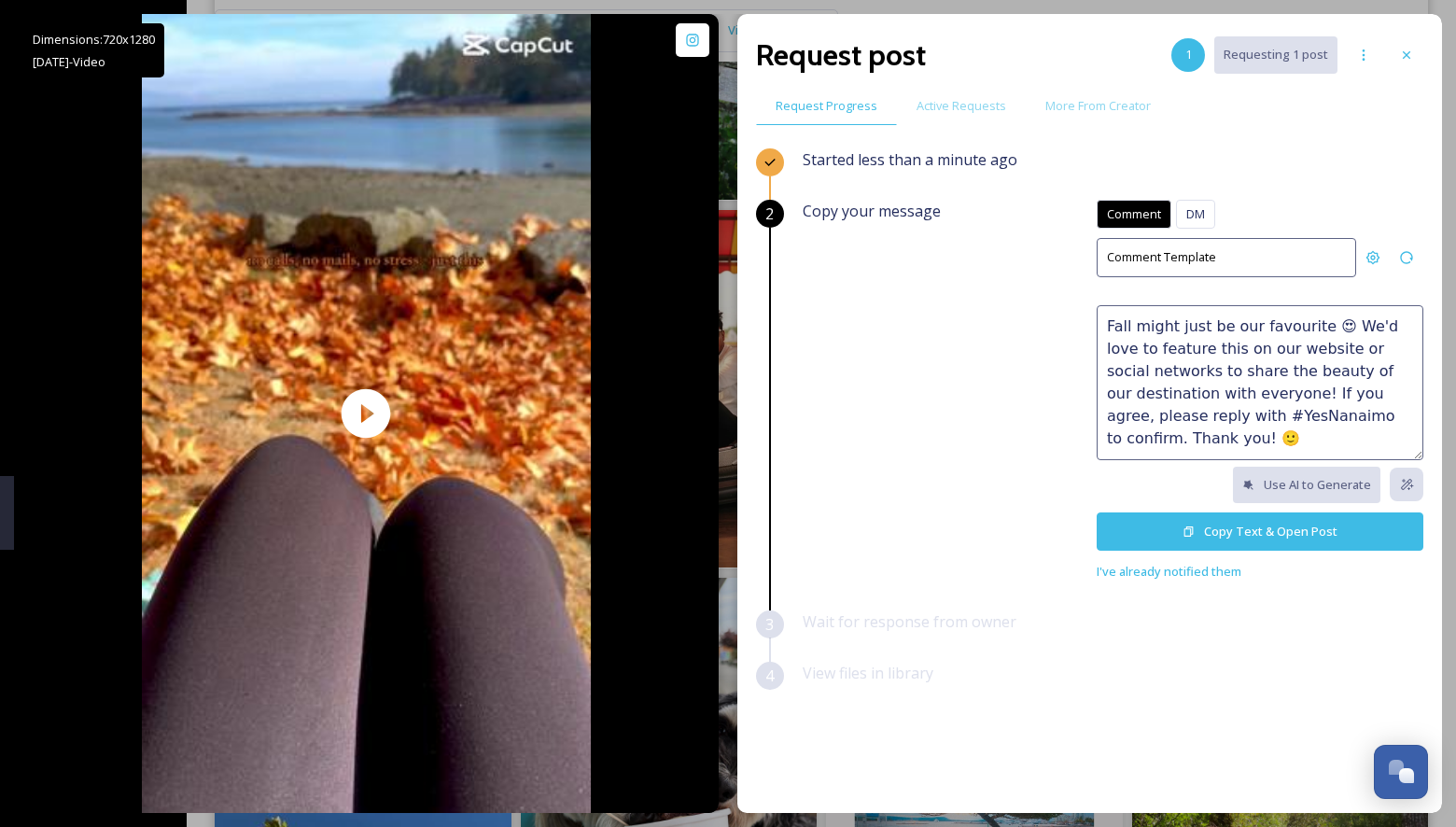
click at [1245, 434] on textarea "Fall might just be our favourite 😍 We'd love to feature this on our website or …" at bounding box center [1259, 382] width 326 height 155
type textarea "Fall might just be our favourite 😍 We'd love to feature this on our website or …"
click at [1206, 520] on button "Copy Text & Open Post" at bounding box center [1259, 531] width 326 height 38
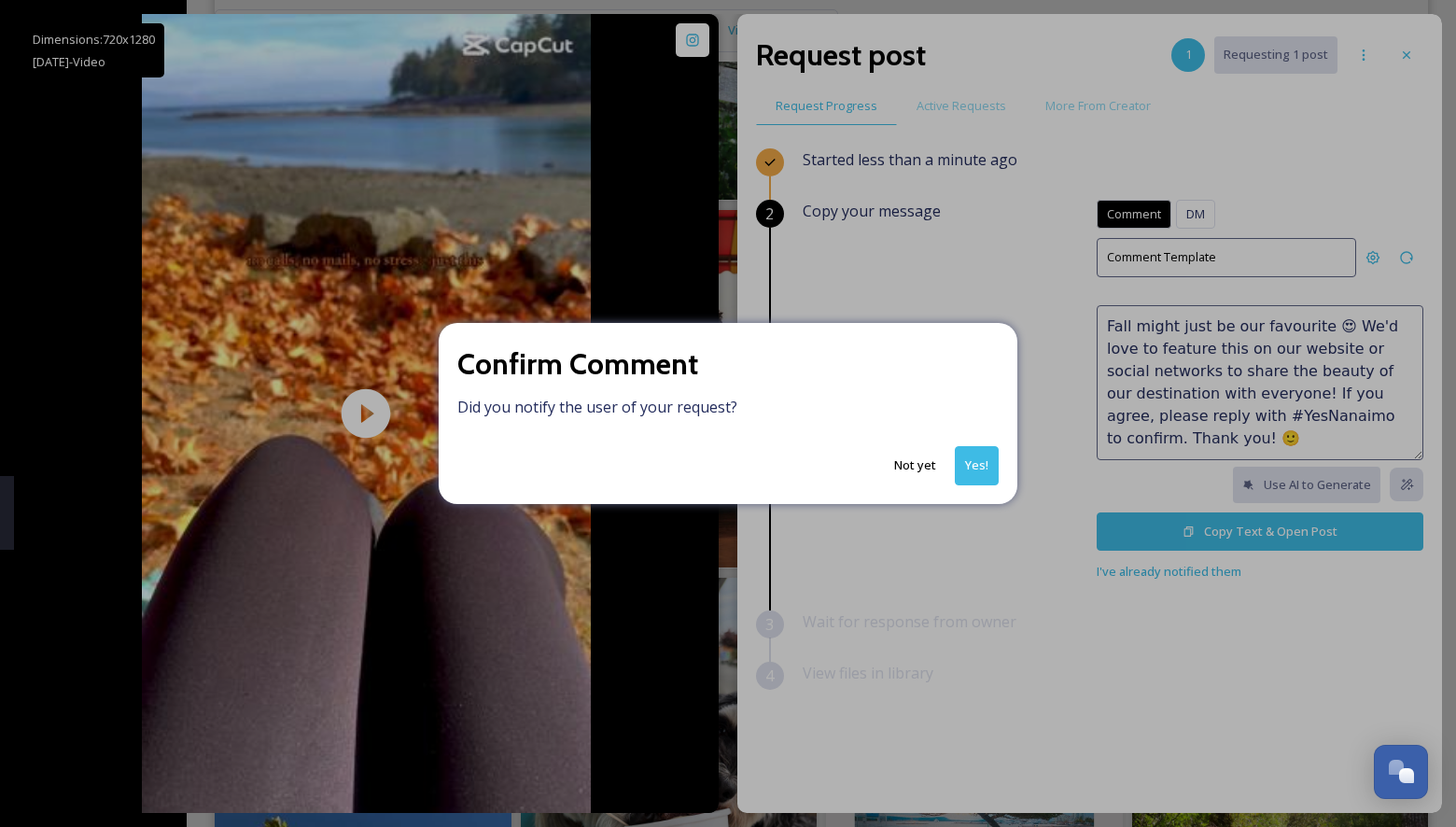
click at [992, 466] on button "Yes!" at bounding box center [977, 465] width 44 height 38
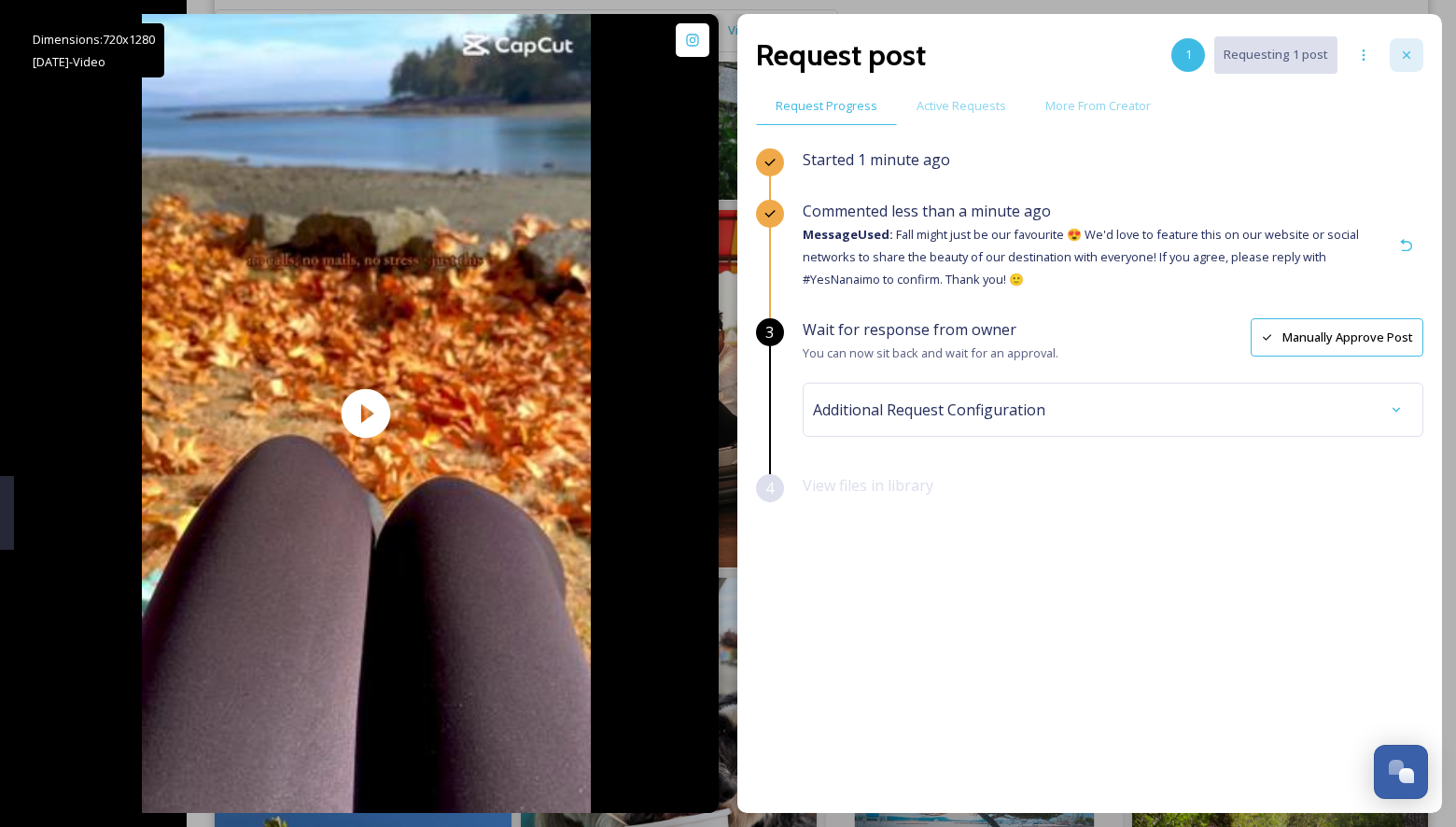
click at [1412, 52] on icon at bounding box center [1406, 55] width 15 height 15
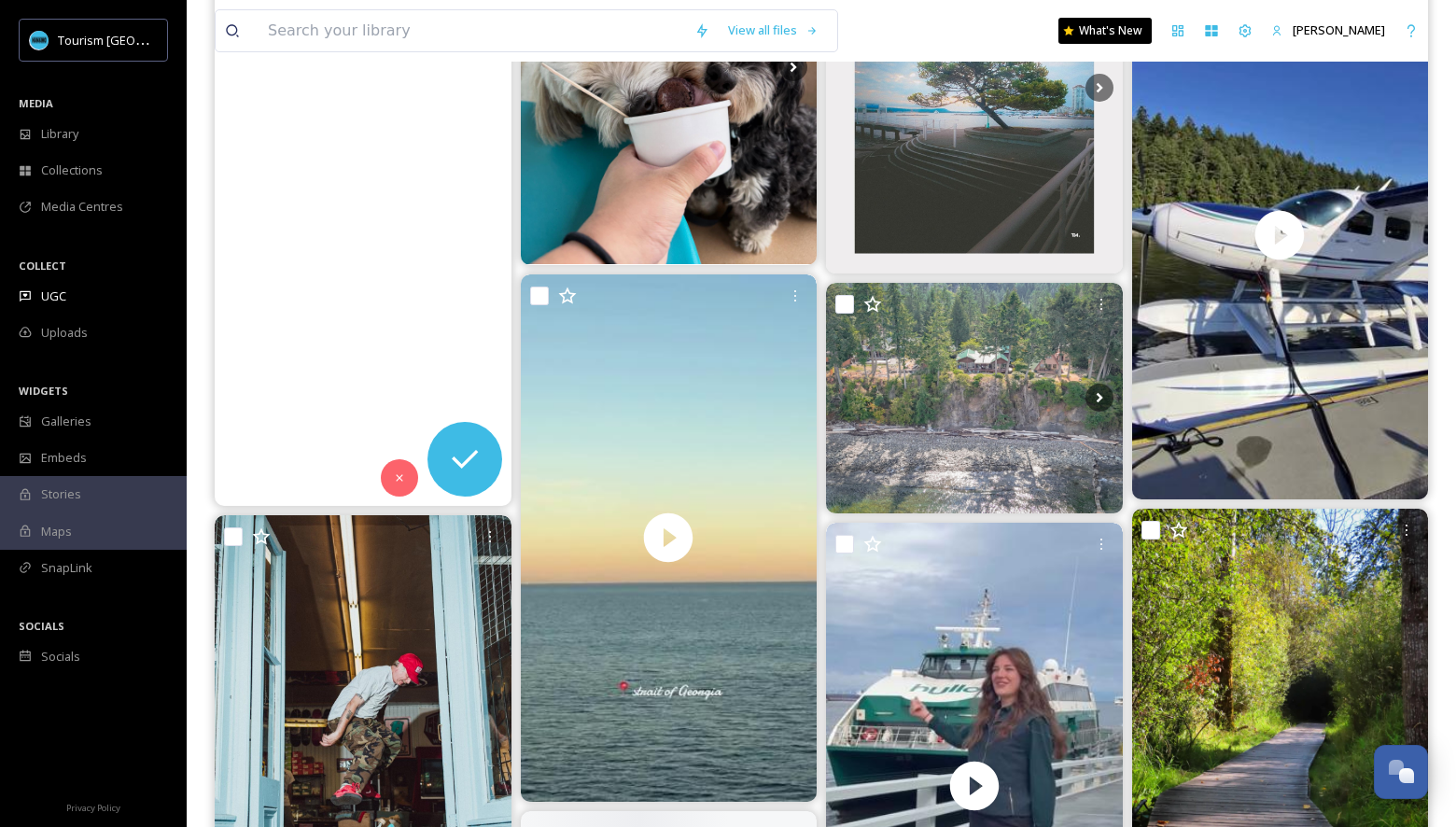
scroll to position [9512, 0]
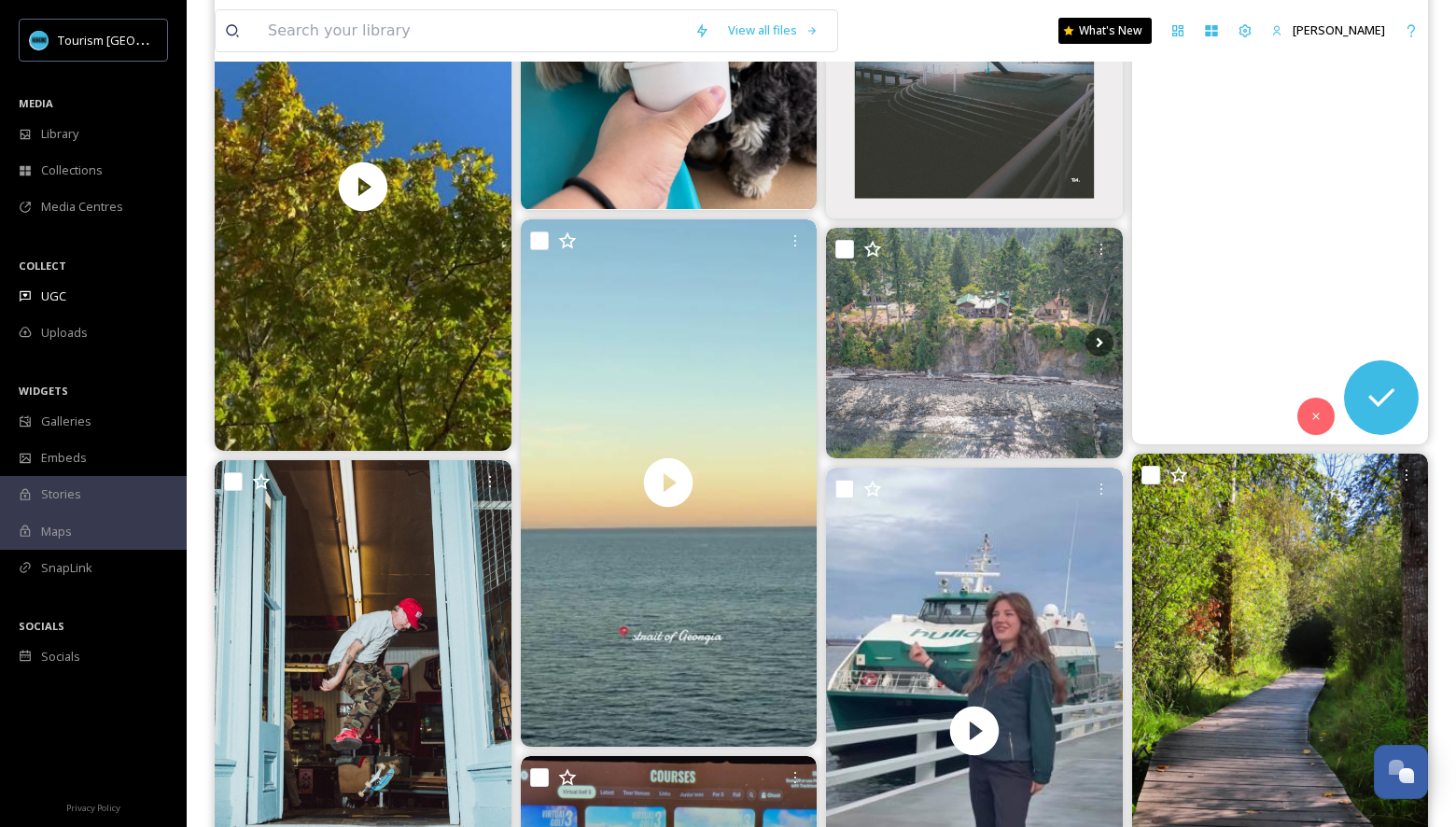
click at [1230, 253] on video "Fall is coming… slowly 🍂 \a\aLet’s go to Vancouver Harbour!\a\a#floatplane #sea…" at bounding box center [1279, 179] width 297 height 527
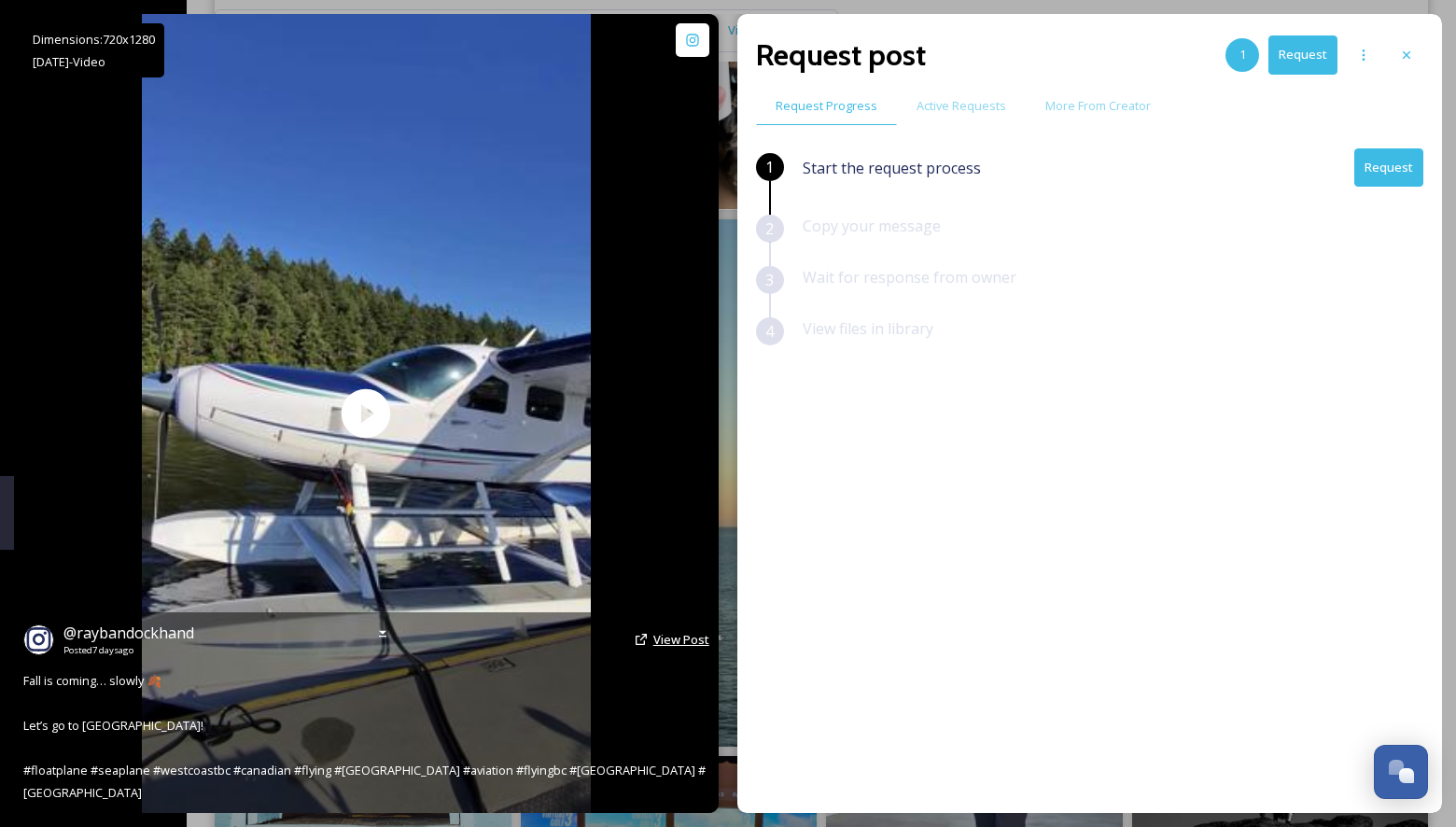
click at [667, 648] on span "View Post" at bounding box center [681, 639] width 56 height 17
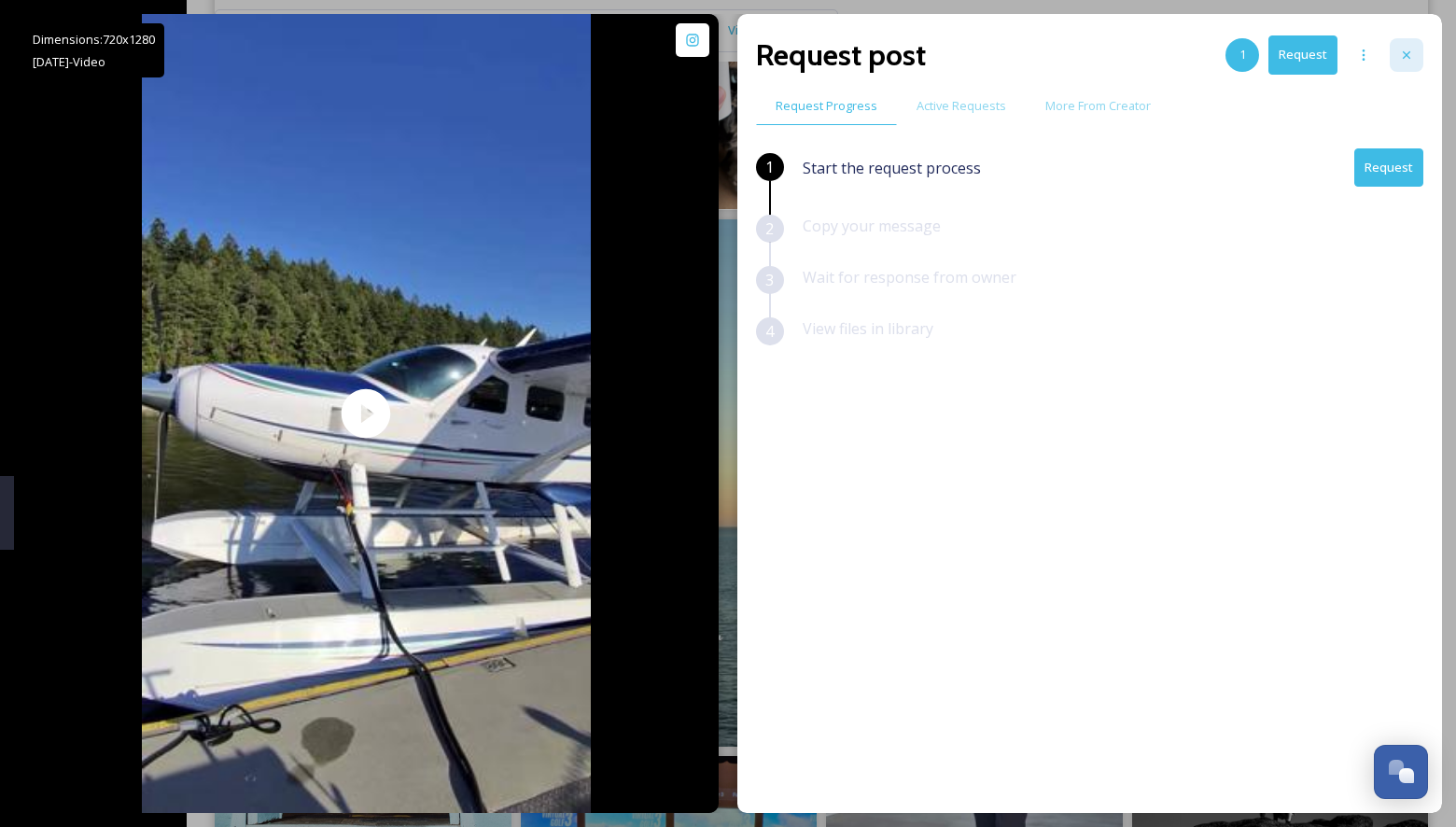
click at [1404, 64] on div at bounding box center [1405, 54] width 33 height 33
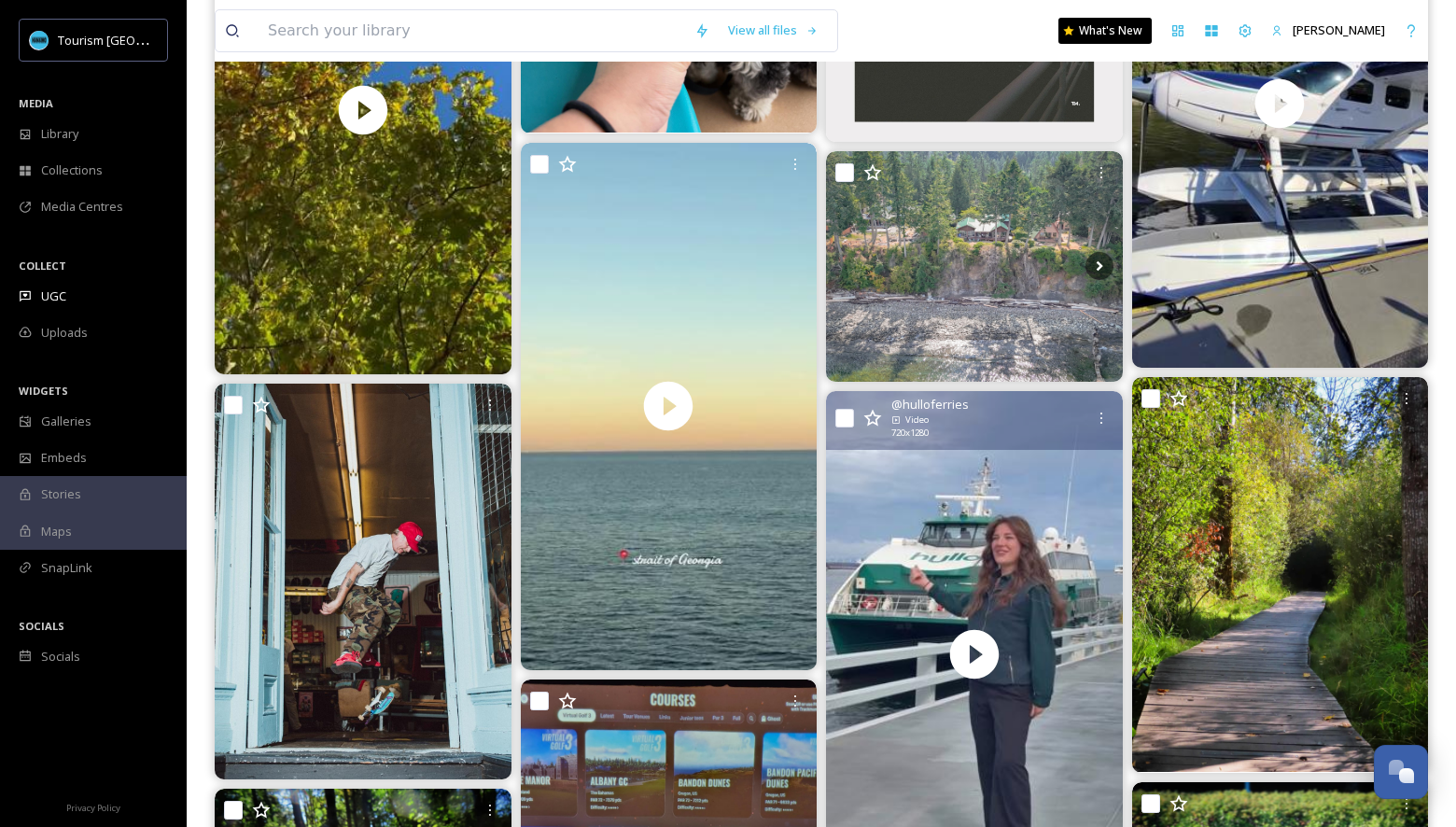
scroll to position [9683, 0]
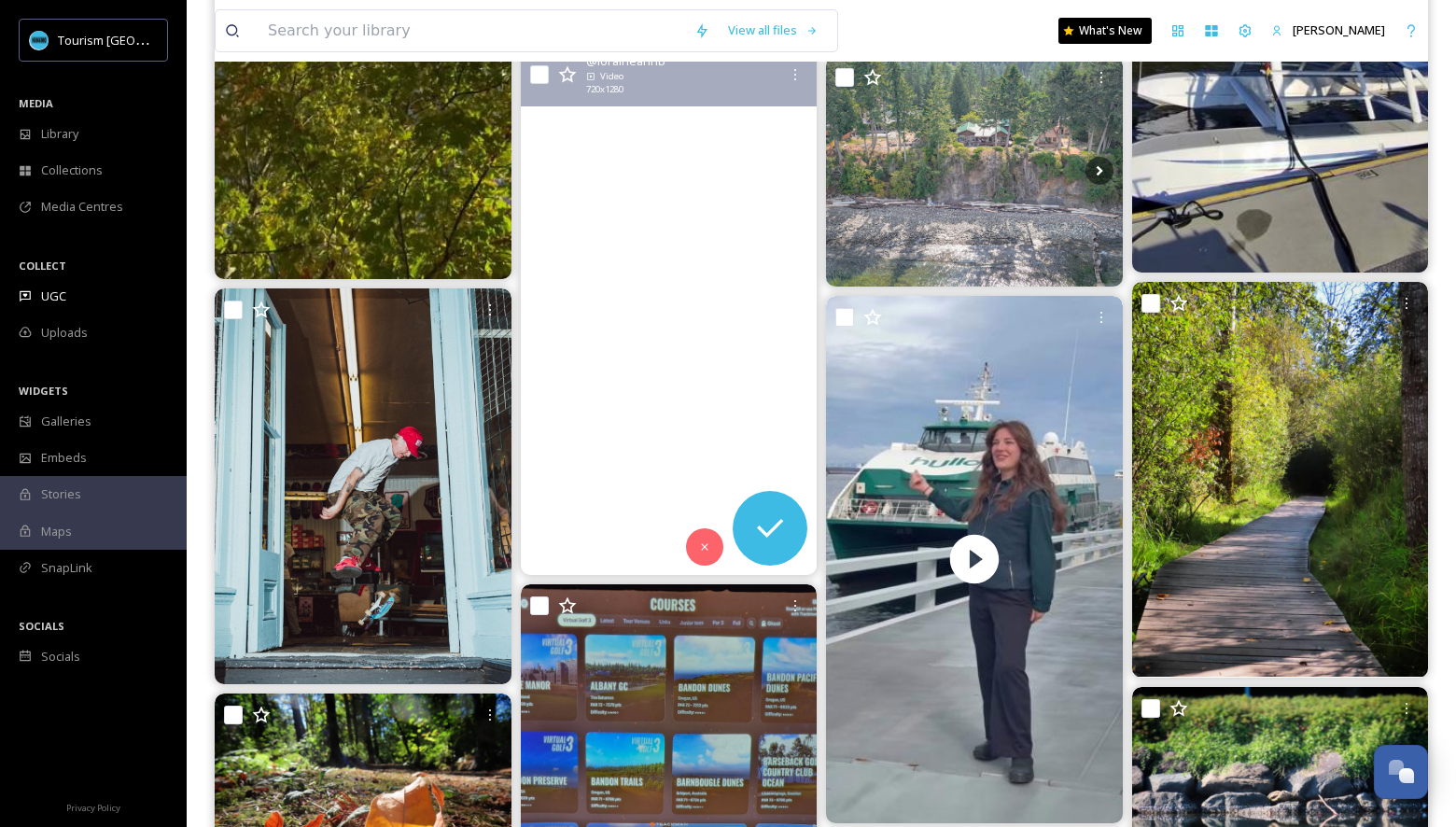
click at [663, 447] on video "full harvest moon 🌕\a.\a.\a.\a.\a.\a.\a.\a.\a.\a.\a.\a.\a.\a.\a.\a#fullharvestm…" at bounding box center [668, 311] width 297 height 527
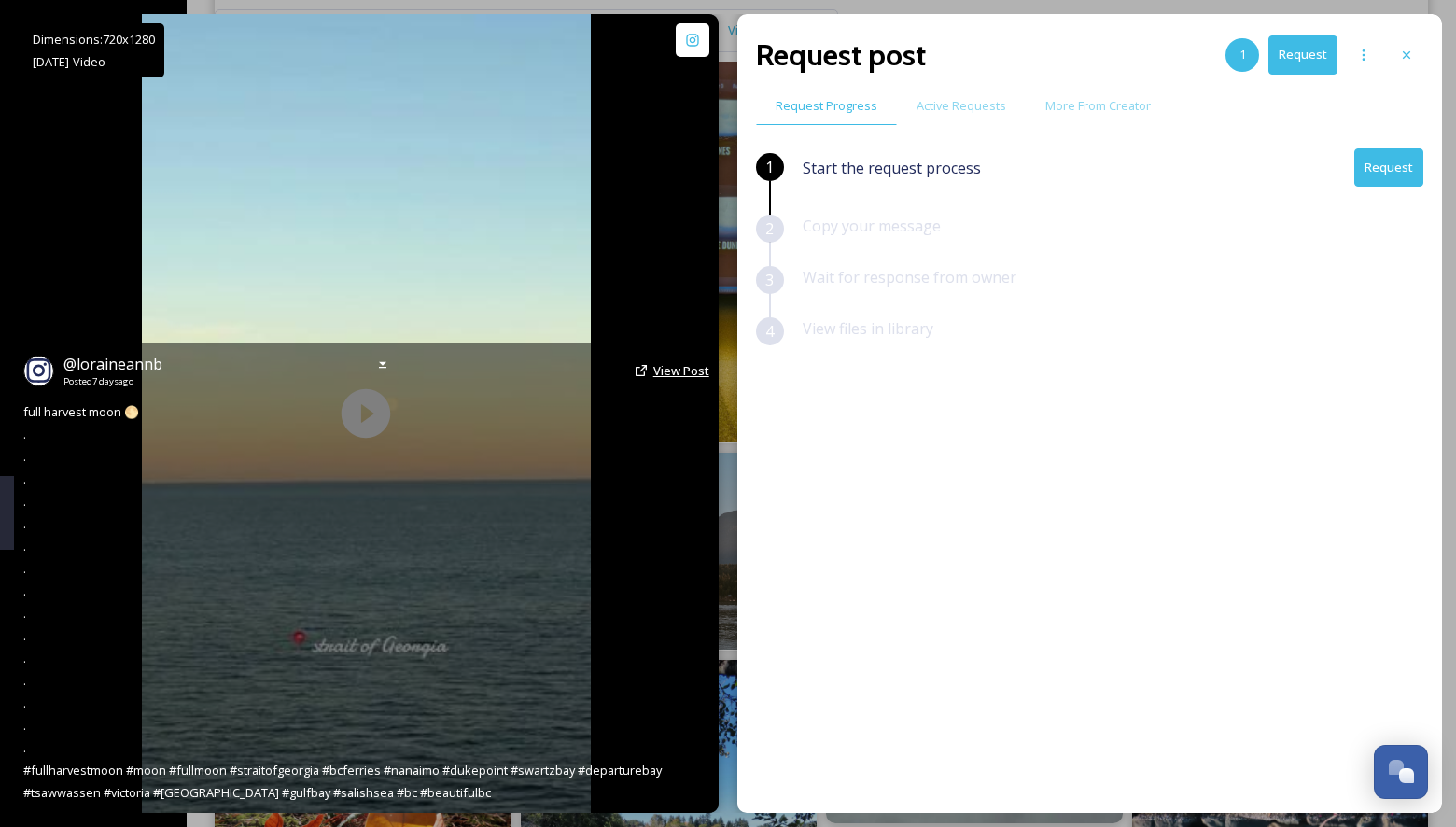
click at [673, 370] on span "View Post" at bounding box center [681, 370] width 56 height 17
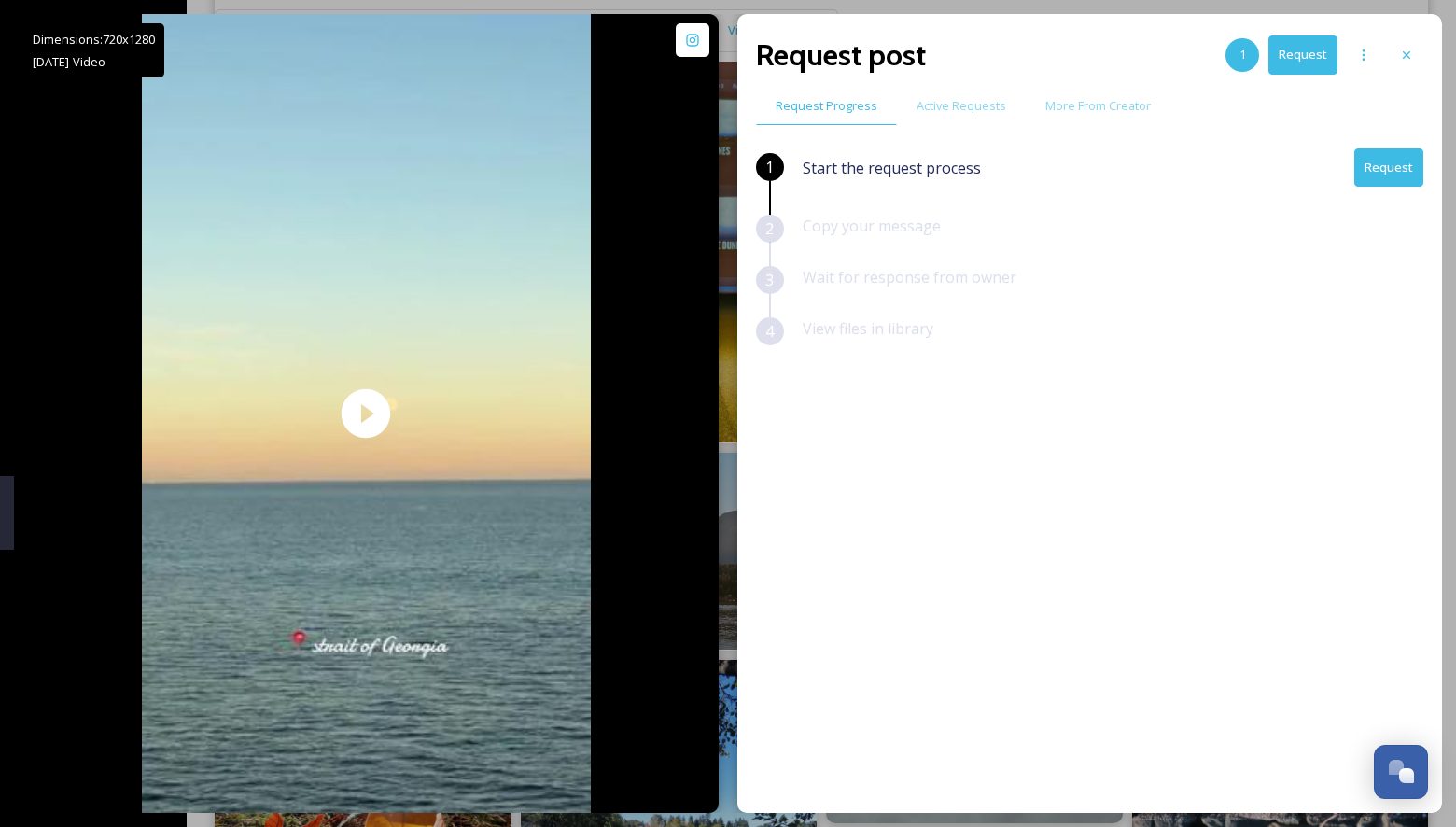
click at [1384, 179] on button "Request" at bounding box center [1388, 168] width 69 height 38
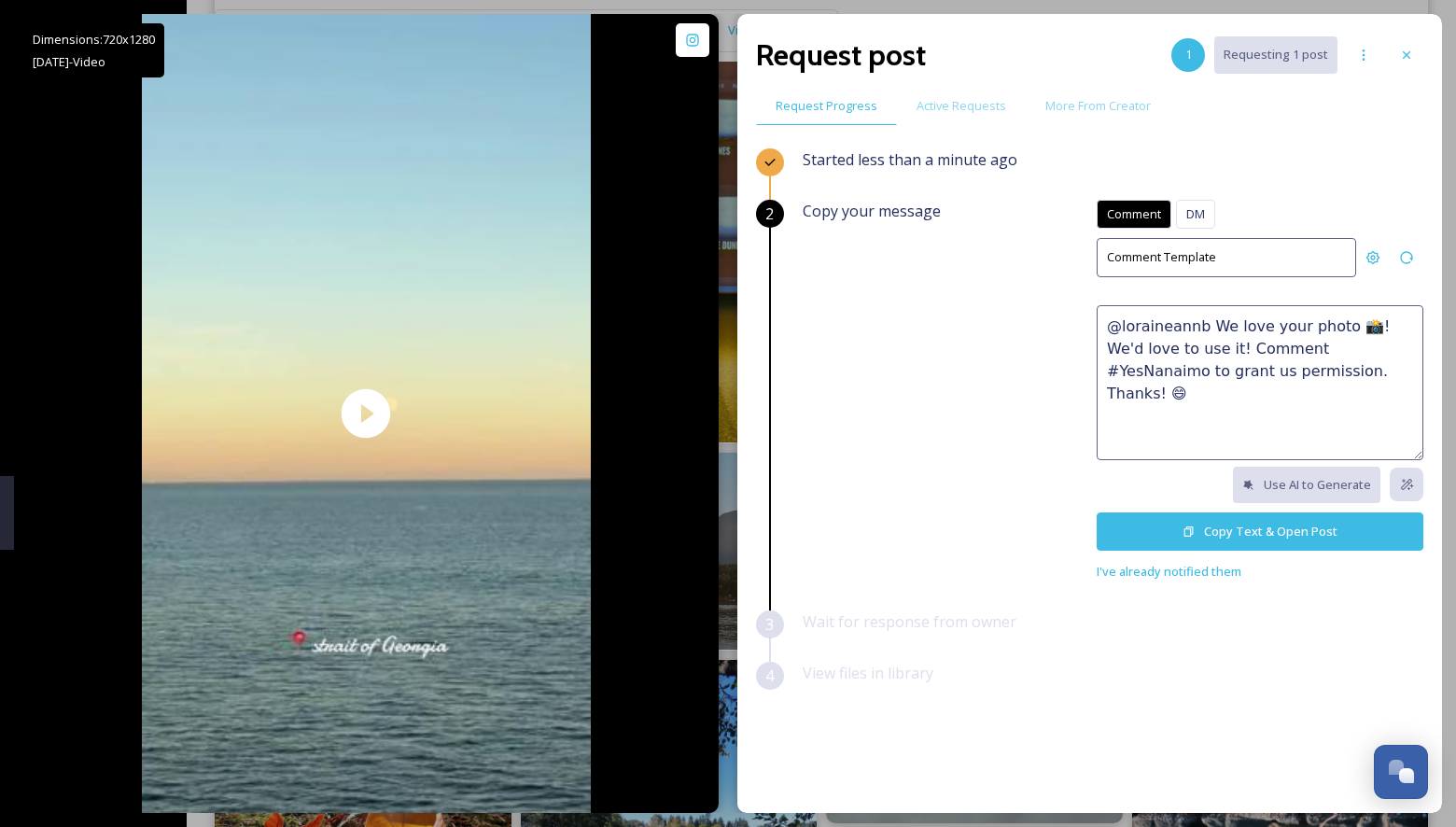
click at [1138, 338] on textarea "@loraineannb We love your photo 📸! We'd love to use it! Comment #YesNanaimo to …" at bounding box center [1259, 382] width 326 height 155
paste textarea "😍 We'd love to feature this on our website or social networks to share the beau…"
click at [1111, 329] on textarea "😍 We'd love to feature this on our website or social networks to share the beau…" at bounding box center [1259, 382] width 326 height 155
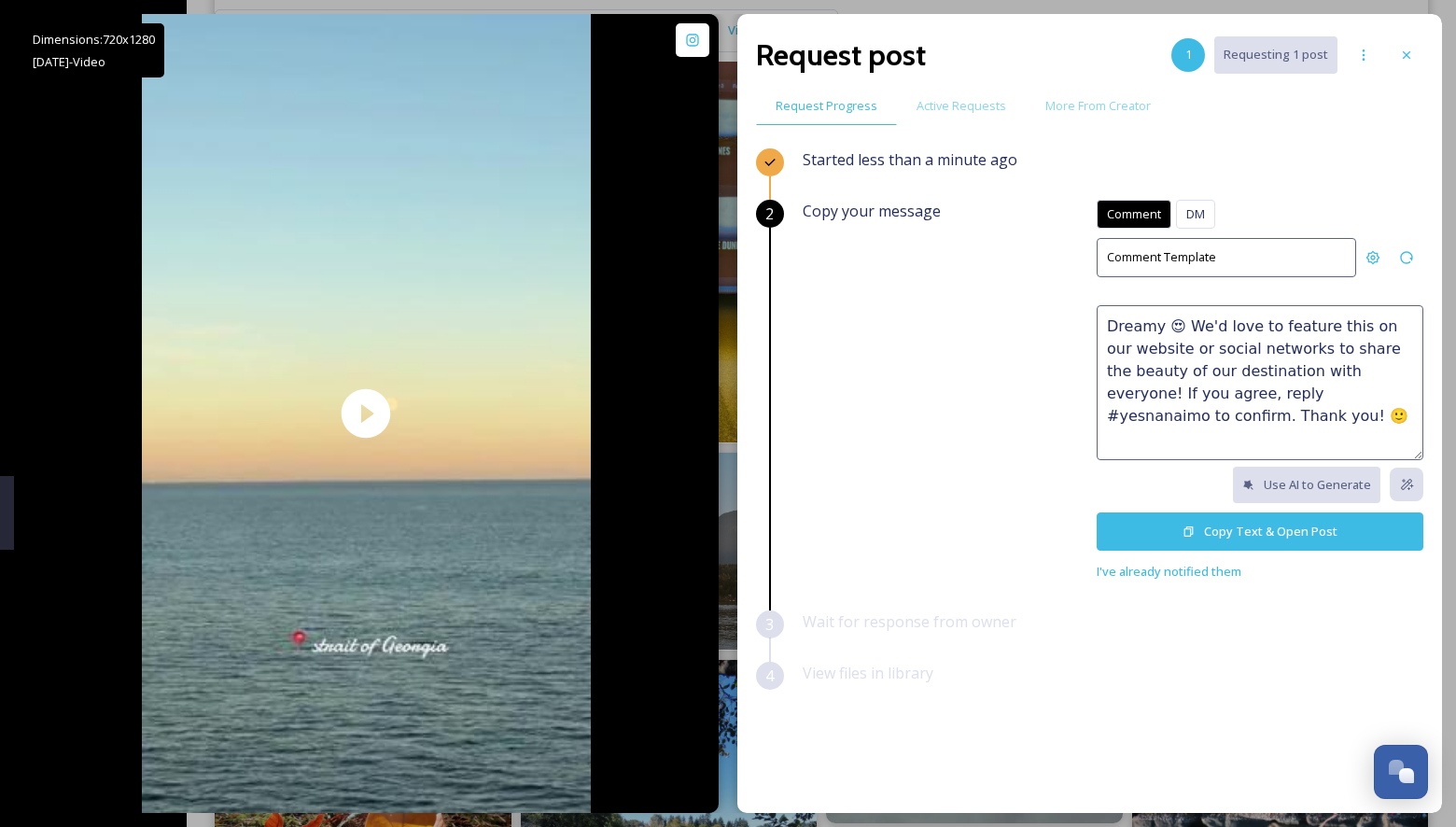
click at [1207, 404] on textarea "Dreamy 😍 We'd love to feature this on our website or social networks to share t…" at bounding box center [1259, 382] width 326 height 155
click at [1179, 390] on textarea "Dreamy 😍 We'd love to feature this on our website or social networks to share t…" at bounding box center [1259, 382] width 326 height 155
click at [1267, 390] on textarea "Dreamy 😍 We'd love to feature this on our website or social networks to share t…" at bounding box center [1259, 382] width 326 height 155
click at [1318, 424] on textarea "Dreamy 😍 We'd love to feature this on our website or social networks to share t…" at bounding box center [1259, 382] width 326 height 155
type textarea "Dreamy 😍 We'd love to feature this on our website or social networks to share t…"
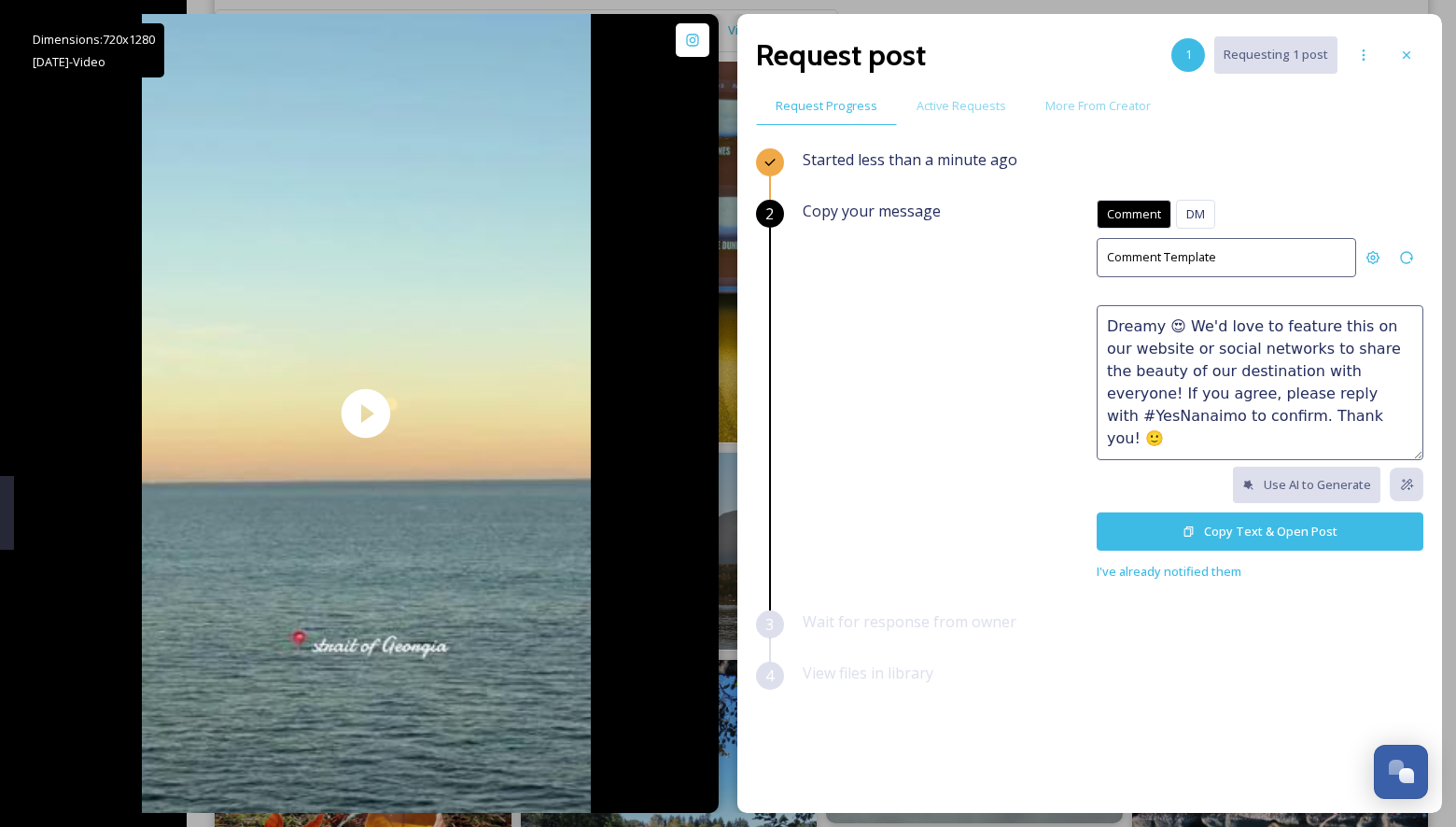
click at [1328, 521] on button "Copy Text & Open Post" at bounding box center [1259, 531] width 326 height 38
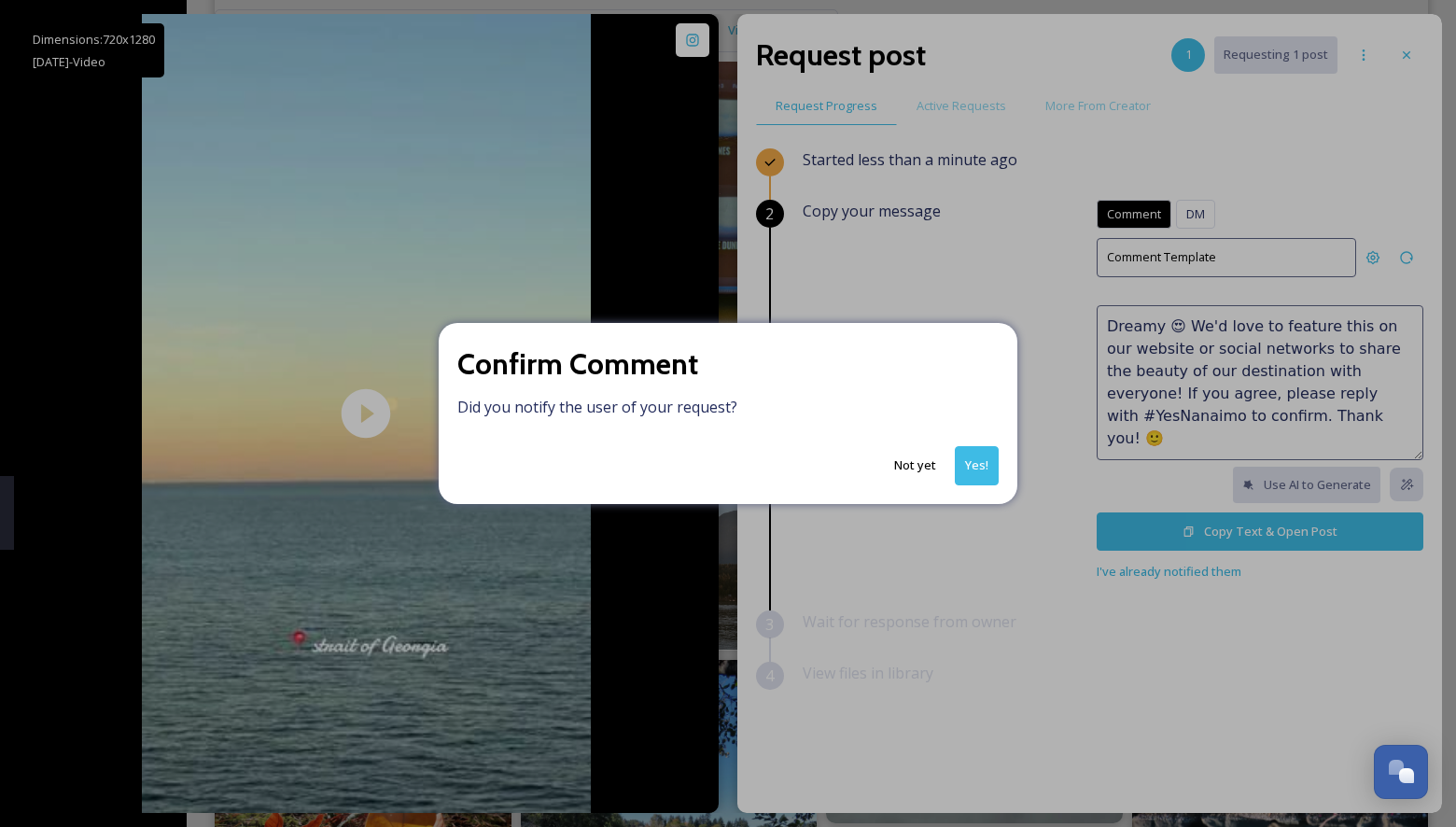
click at [986, 468] on button "Yes!" at bounding box center [977, 465] width 44 height 38
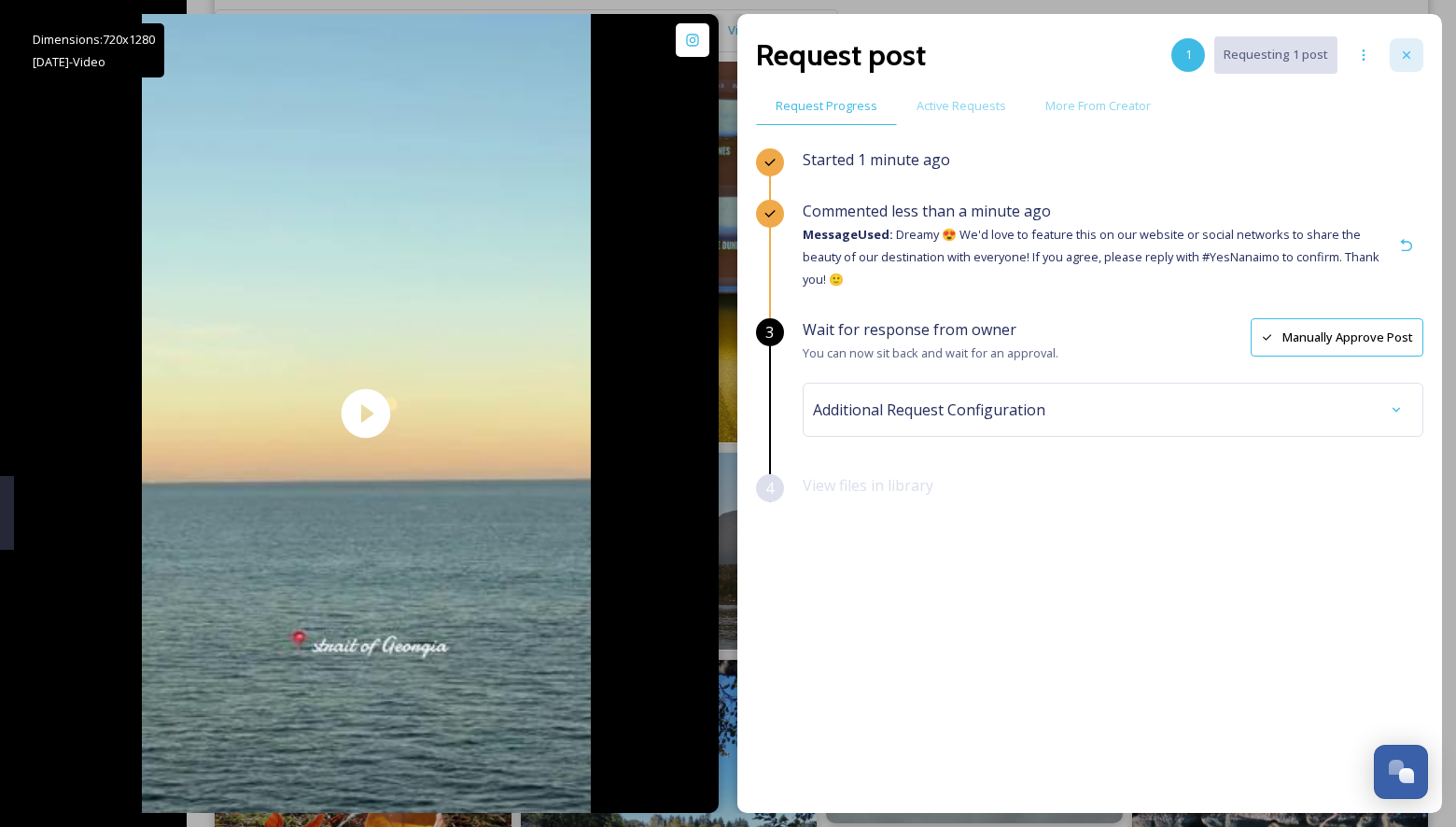
click at [1402, 49] on icon at bounding box center [1406, 55] width 15 height 15
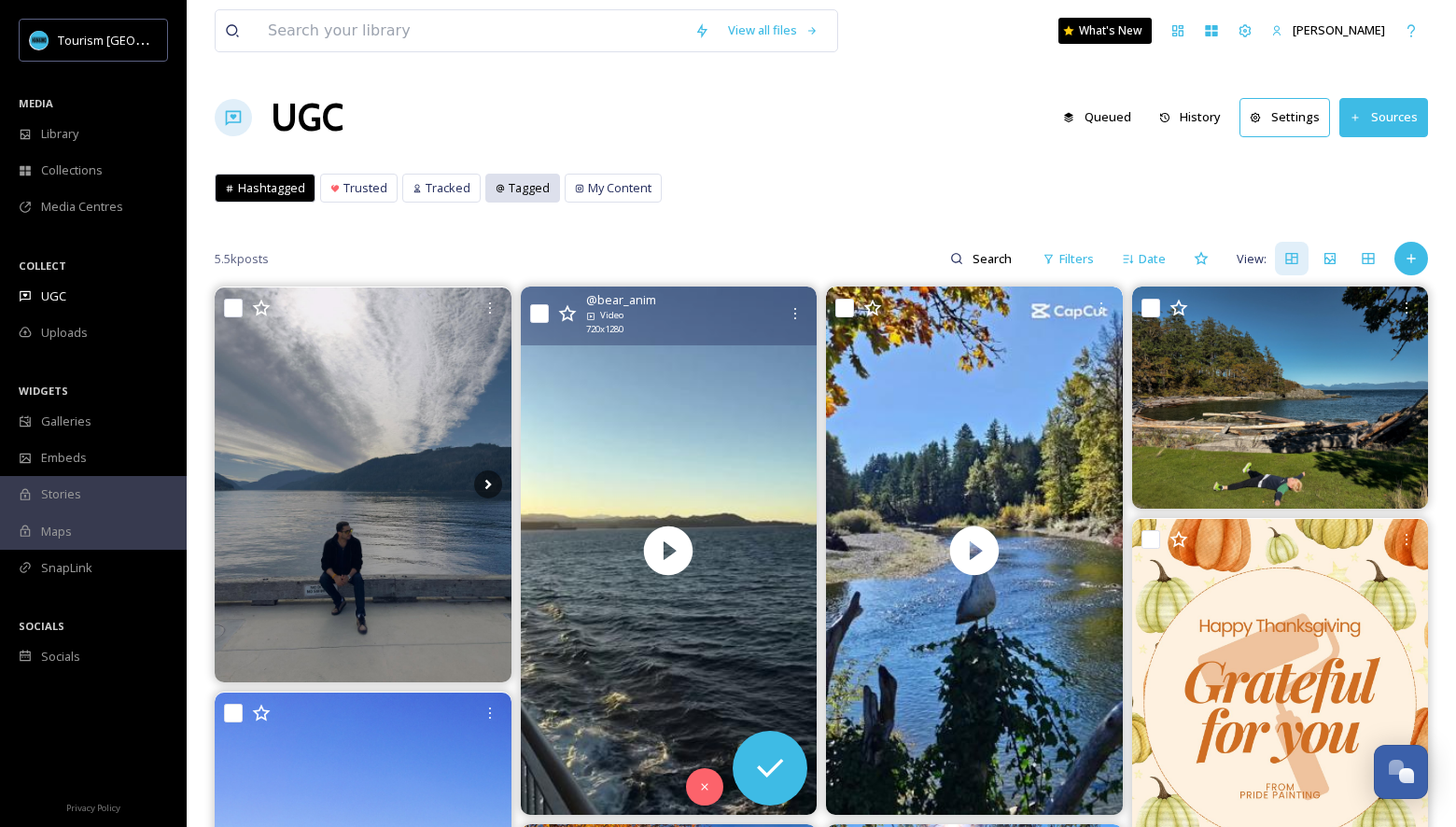
click at [496, 185] on icon at bounding box center [500, 188] width 8 height 8
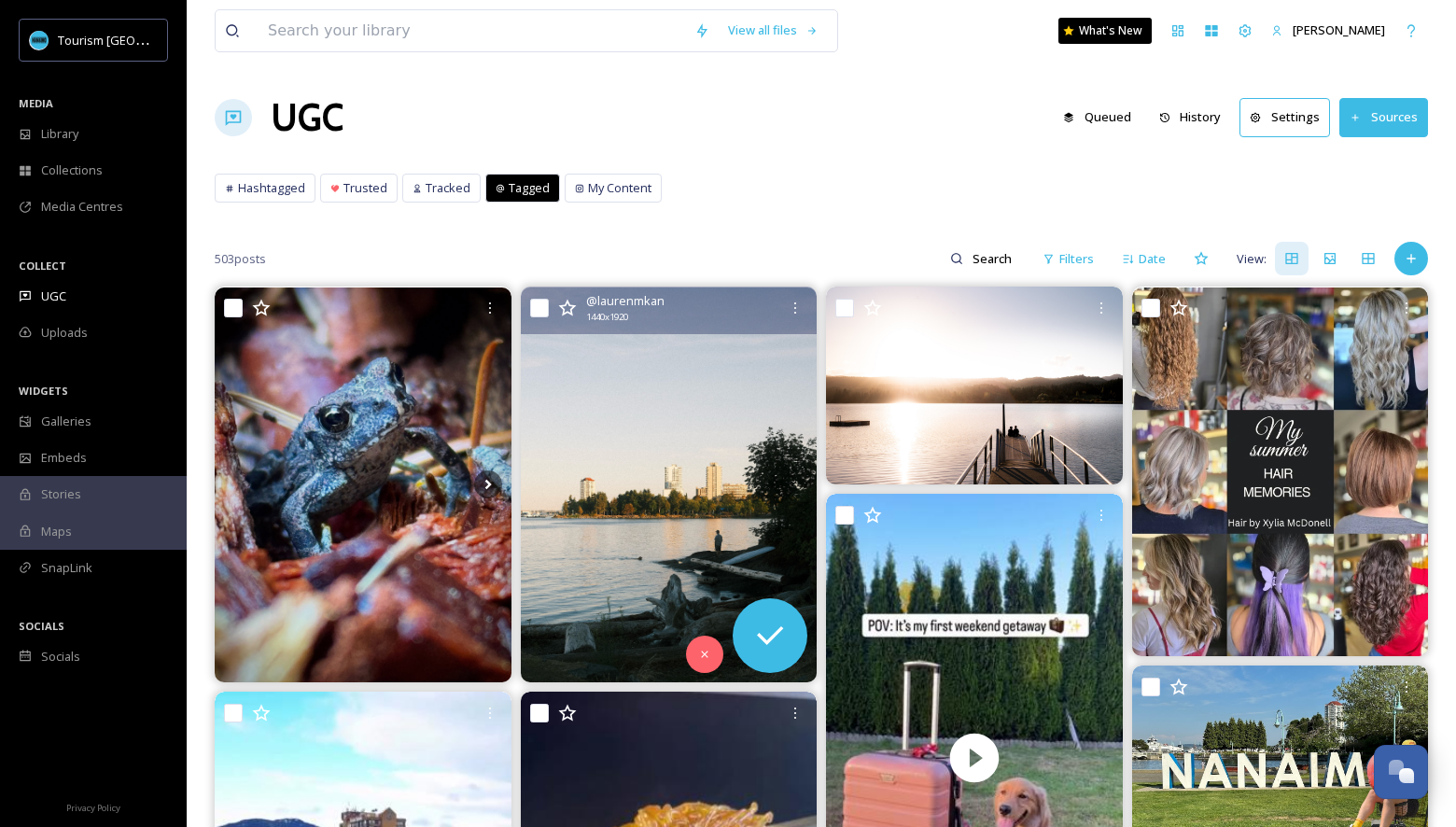
click at [570, 502] on img at bounding box center [669, 485] width 297 height 395
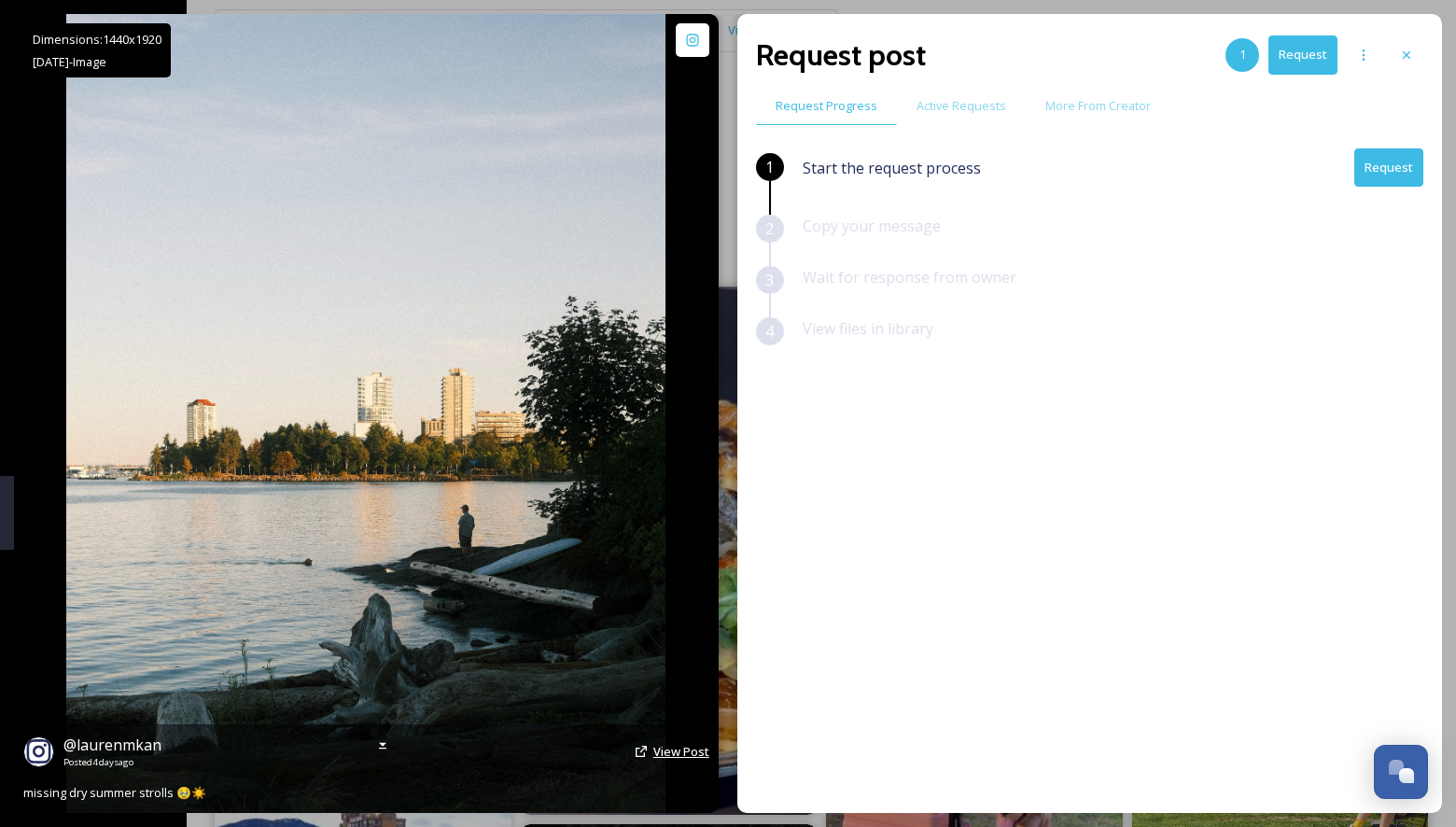
click at [677, 755] on span "View Post" at bounding box center [681, 752] width 56 height 17
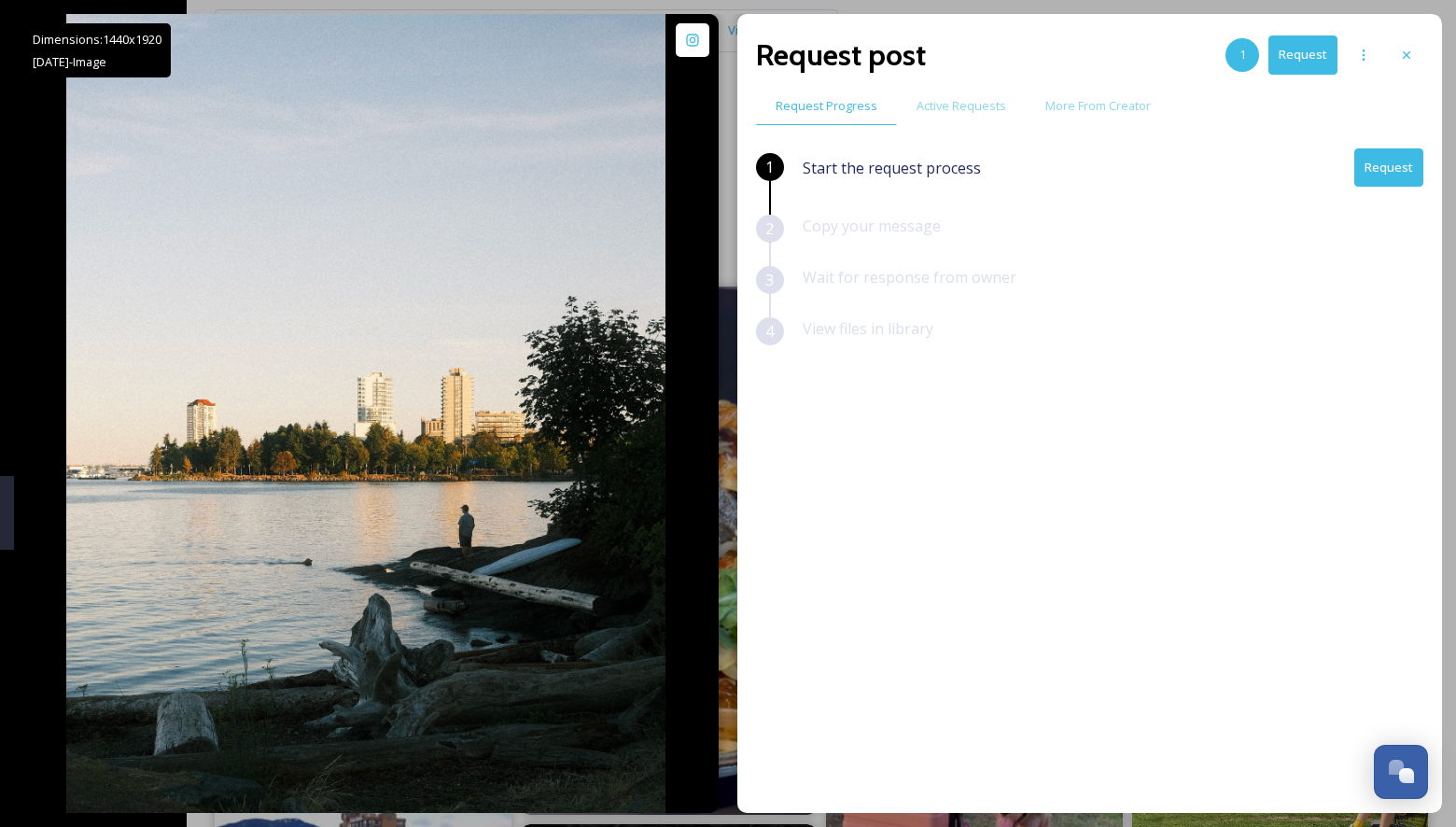
click at [1386, 160] on button "Request" at bounding box center [1388, 168] width 69 height 38
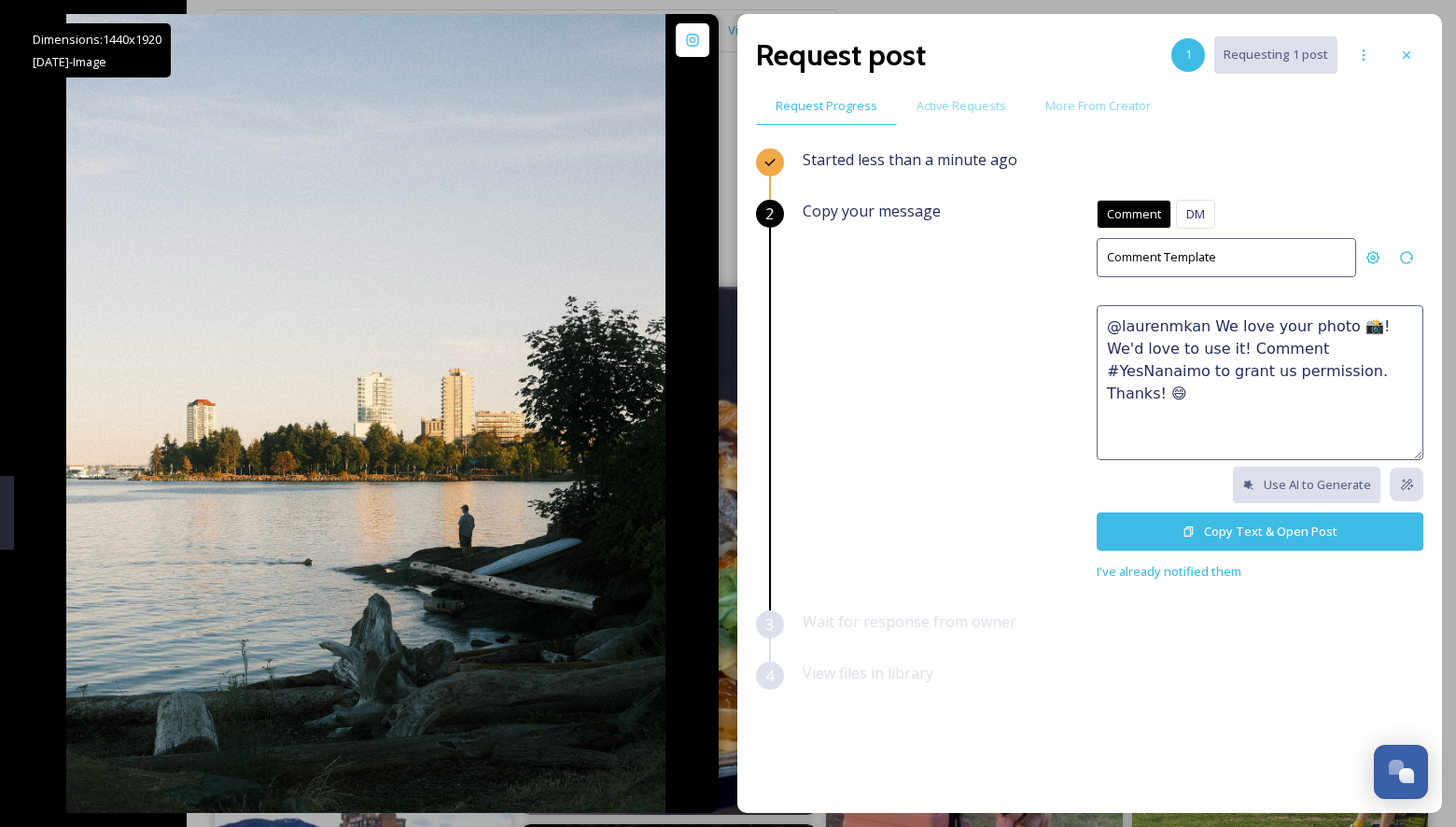
click at [1299, 362] on textarea "@laurenmkan We love your photo 📸! We'd love to use it! Comment #YesNanaimo to g…" at bounding box center [1259, 382] width 326 height 155
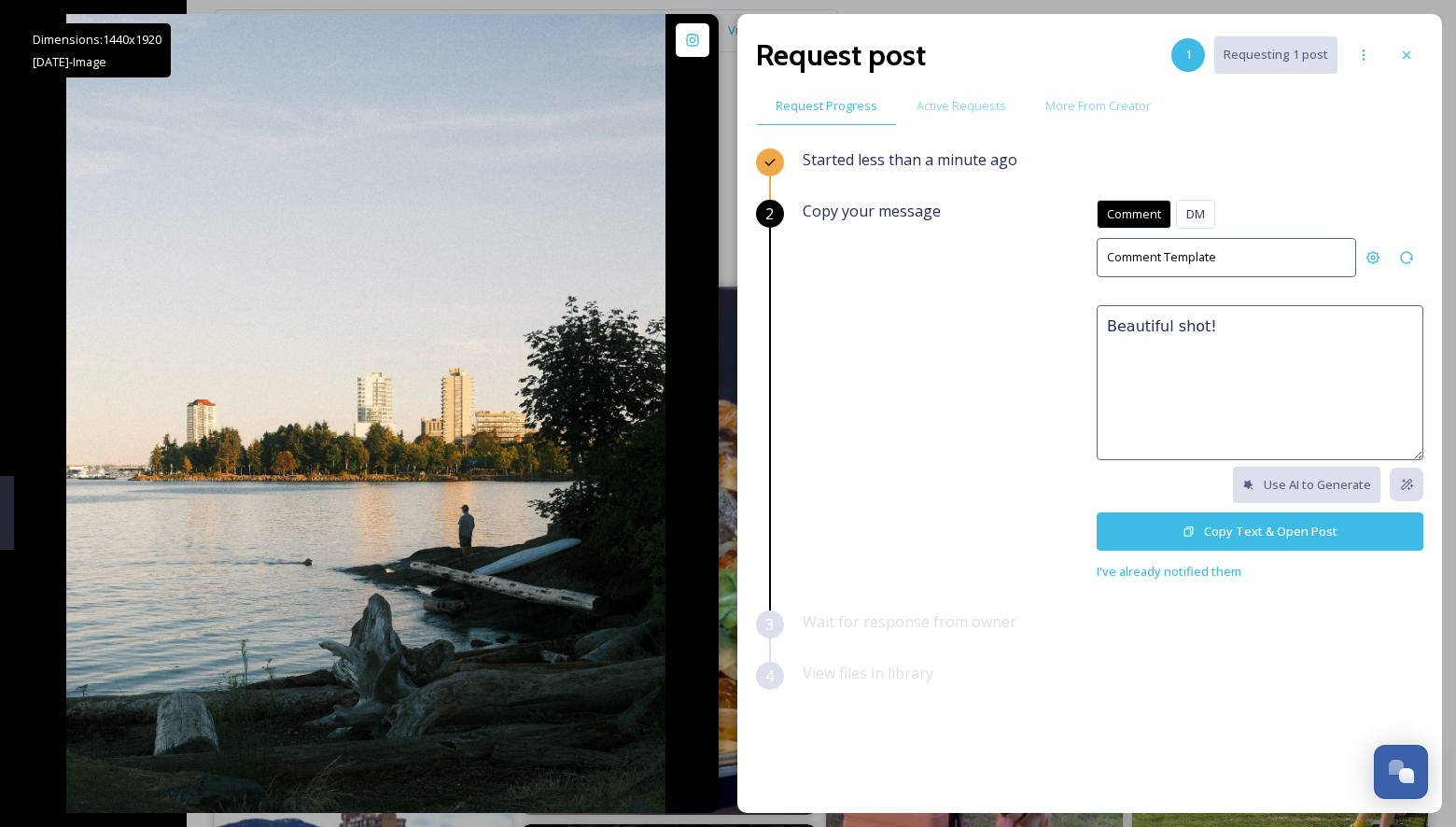
paste textarea "😍 We'd love to feature this on our website or social networks to share the beau…"
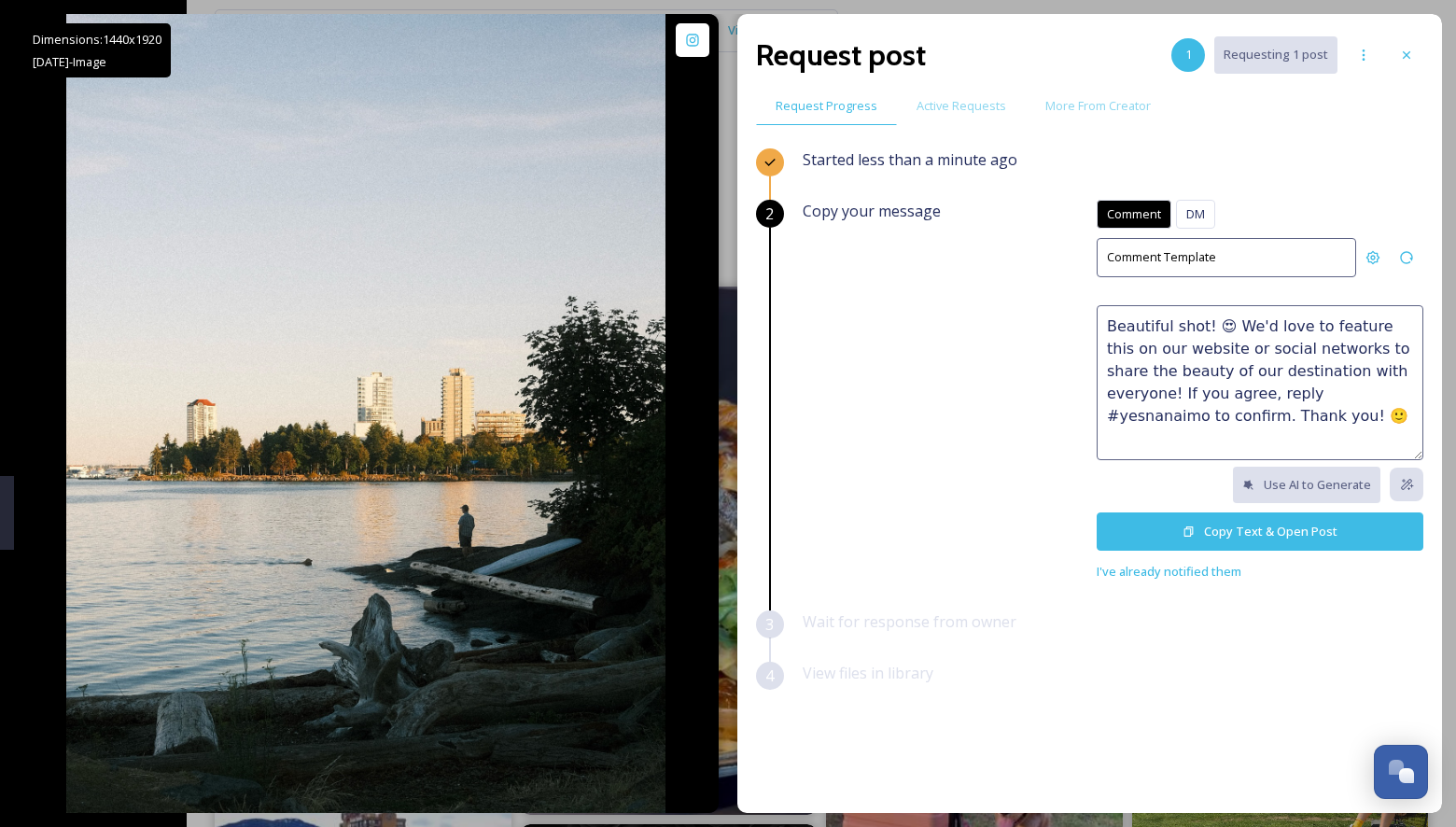
click at [1187, 390] on textarea "Beautiful shot! 😍 We'd love to feature this on our website or social networks t…" at bounding box center [1259, 382] width 326 height 155
click at [1180, 390] on textarea "Beautiful shot! 😍 We'd love to feature this on our website or social networks t…" at bounding box center [1259, 382] width 326 height 155
click at [1264, 386] on textarea "Beautiful shot! 😍 We'd love to feature this on our website or social networks t…" at bounding box center [1259, 382] width 326 height 155
click at [1320, 390] on textarea "Beautiful shot! 😍 We'd love to feature this on our website or social networks t…" at bounding box center [1259, 382] width 326 height 155
click at [1303, 410] on textarea "Beautiful shot! 😍 We'd love to feature this on our website or social networks t…" at bounding box center [1259, 382] width 326 height 155
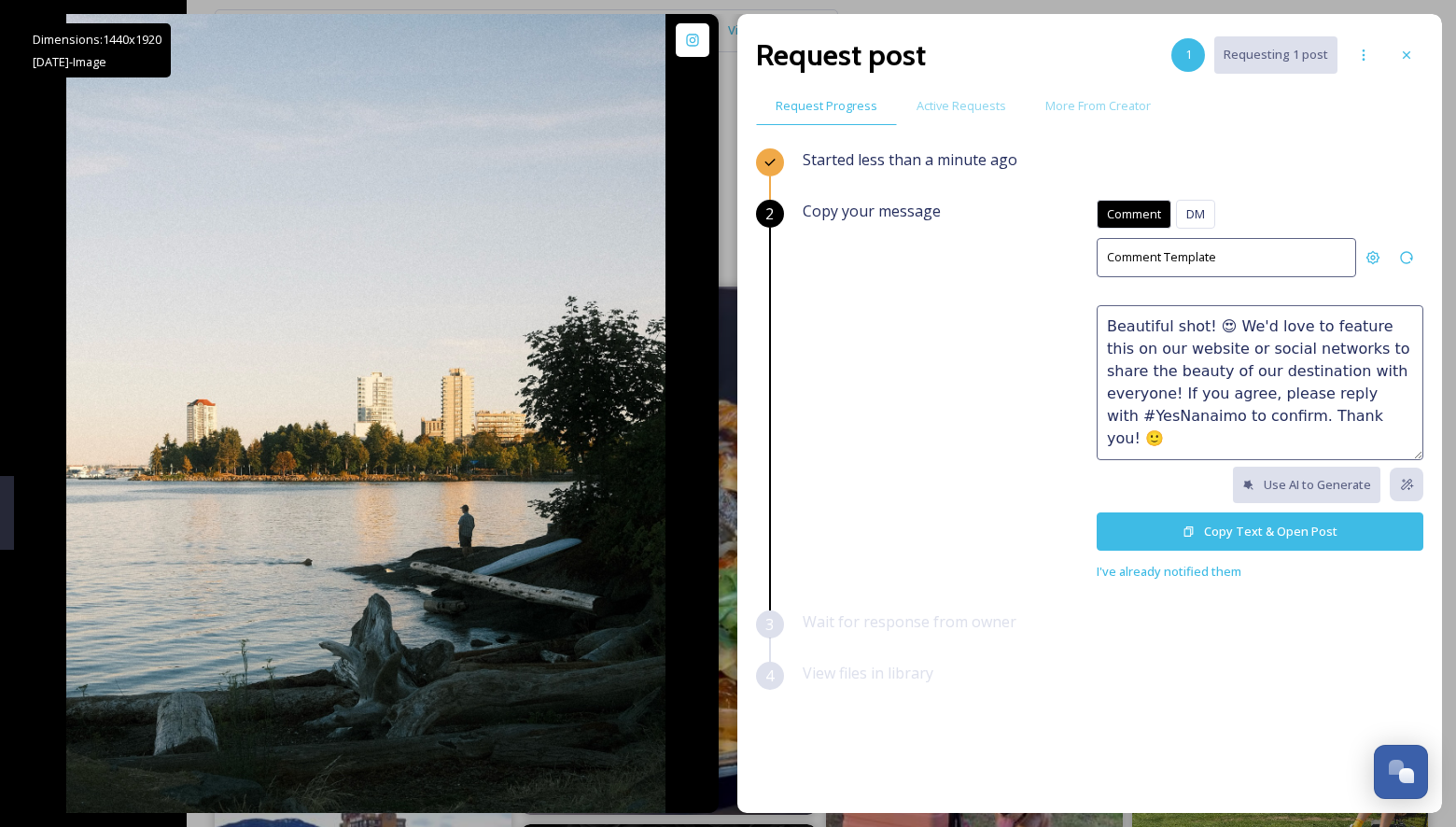
drag, startPoint x: 1303, startPoint y: 410, endPoint x: 1365, endPoint y: 413, distance: 62.1
click at [1364, 413] on textarea "Beautiful shot! 😍 We'd love to feature this on our website or social networks t…" at bounding box center [1259, 382] width 326 height 155
type textarea "Beautiful shot! 😍 We'd love to feature this on our website or social networks t…"
click at [1258, 532] on button "Copy Text & Open Post" at bounding box center [1259, 531] width 326 height 38
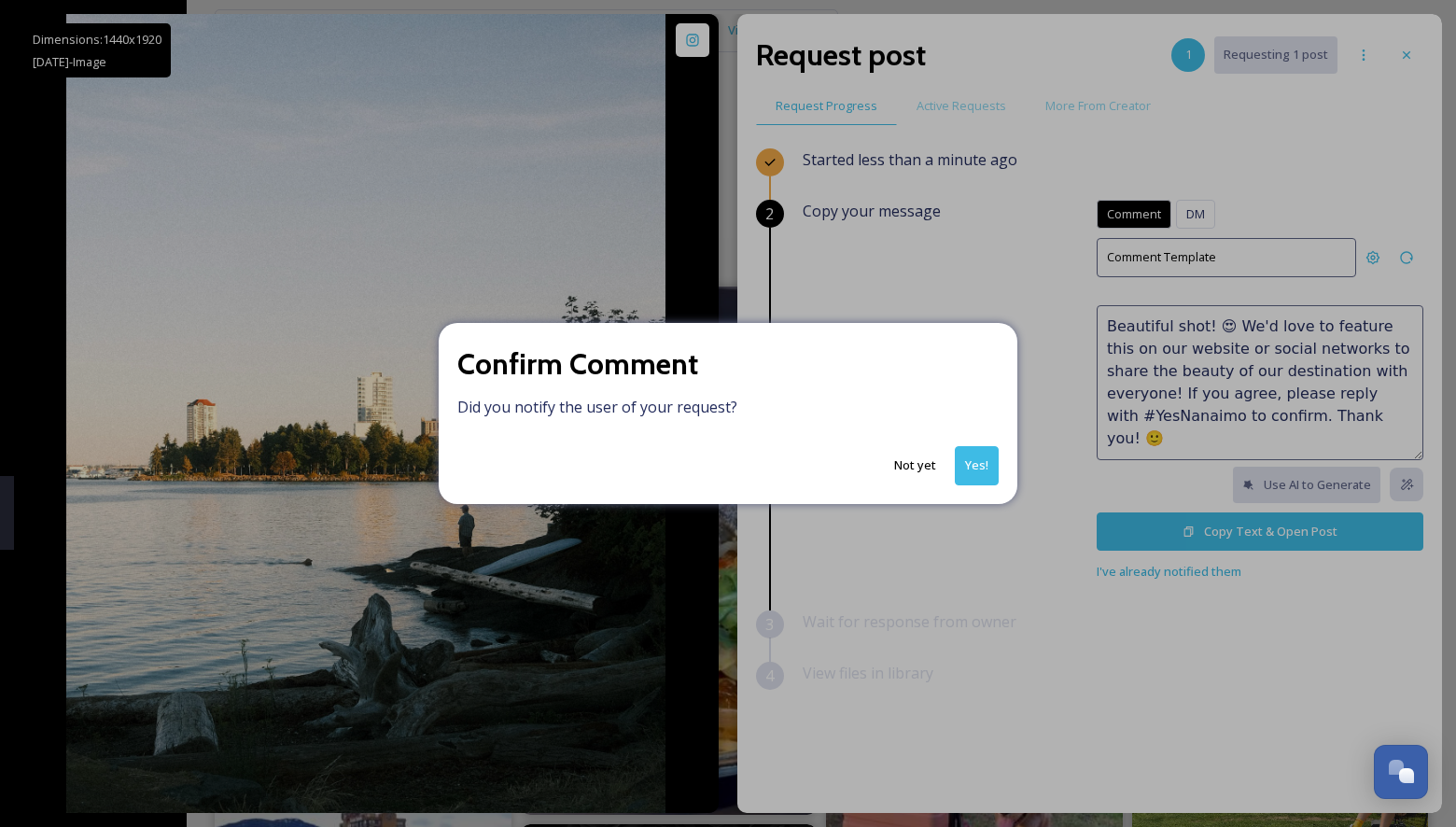
click at [991, 445] on div "Confirm Comment Did you notify the user of your request? Not yet Yes!" at bounding box center [728, 412] width 578 height 180
click at [986, 465] on button "Yes!" at bounding box center [977, 465] width 44 height 38
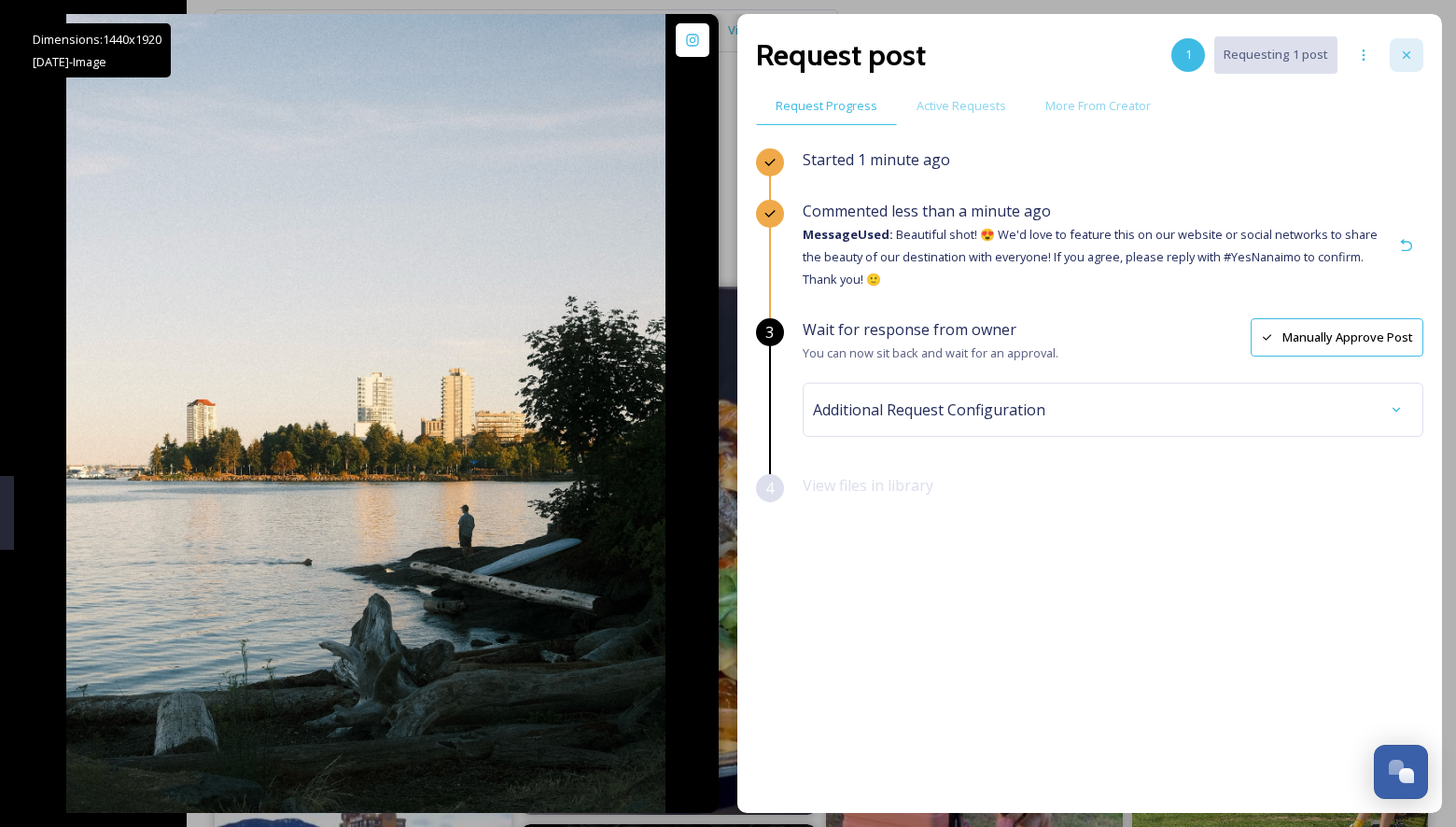
click at [1411, 55] on icon at bounding box center [1406, 55] width 15 height 15
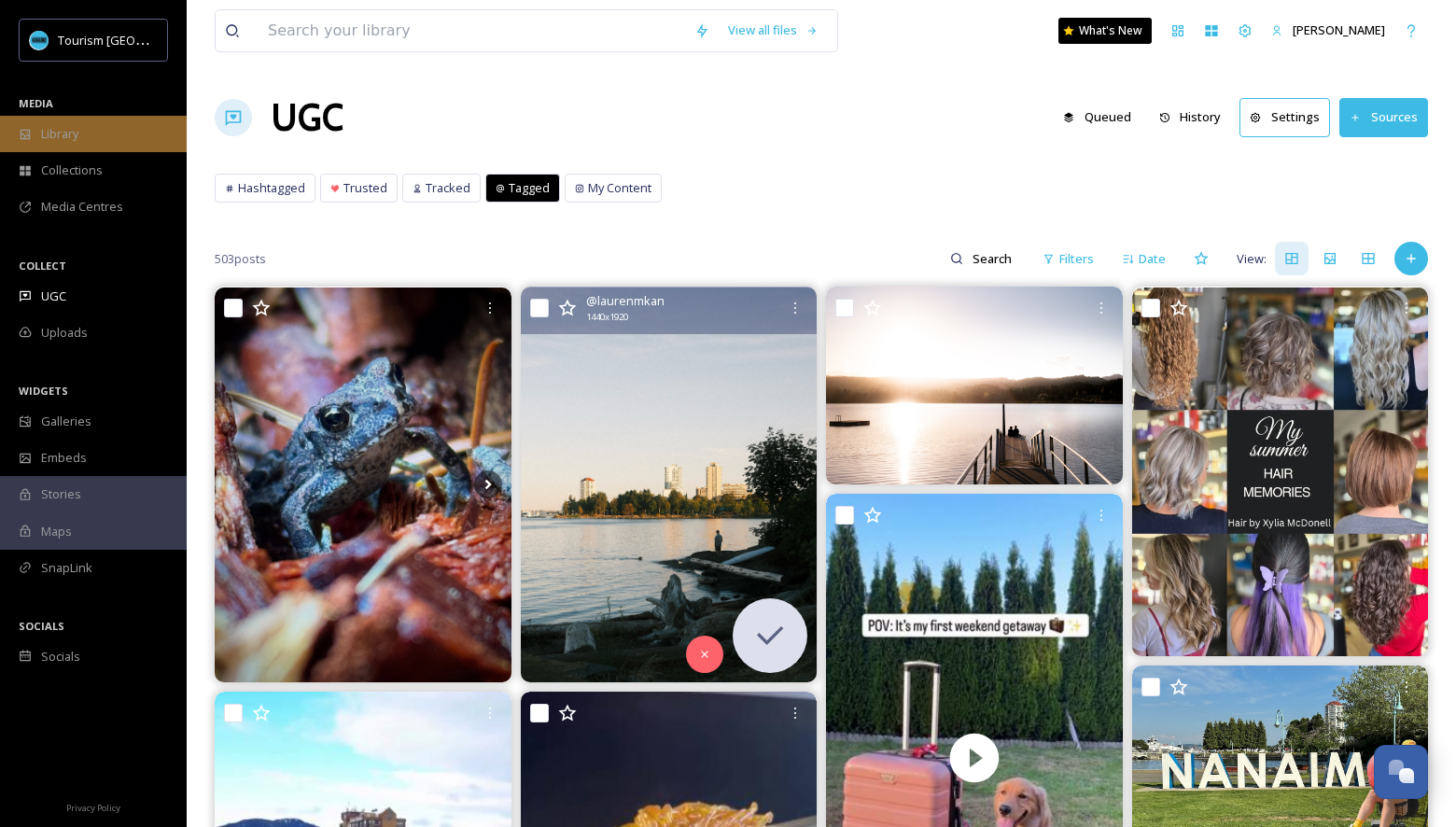
click at [94, 128] on div "Library" at bounding box center [94, 134] width 187 height 36
